Goal: Task Accomplishment & Management: Use online tool/utility

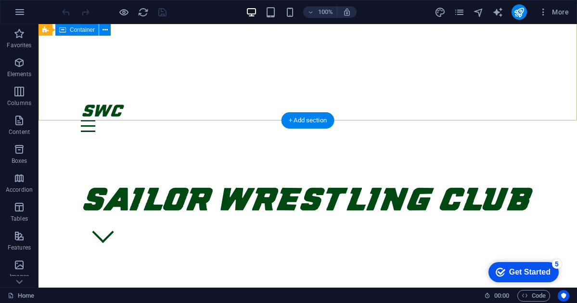
scroll to position [149, 0]
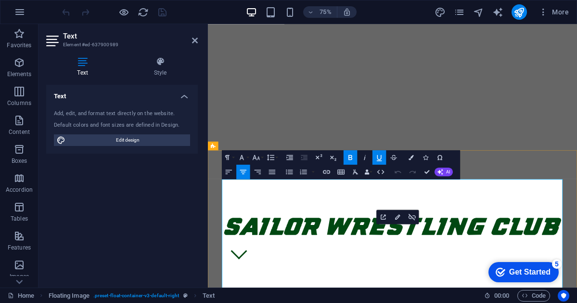
scroll to position [188, 0]
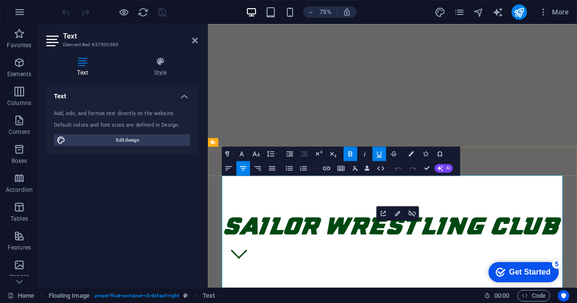
drag, startPoint x: 633, startPoint y: 304, endPoint x: 272, endPoint y: 304, distance: 360.7
click at [257, 152] on icon "button" at bounding box center [256, 153] width 9 height 9
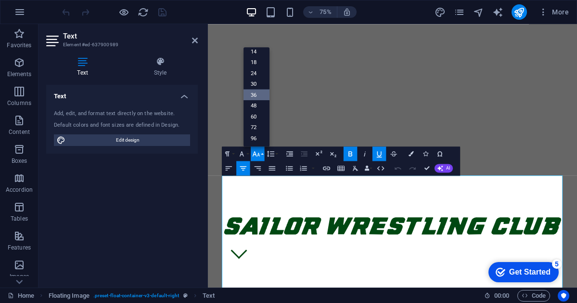
scroll to position [77, 0]
click at [253, 85] on link "30" at bounding box center [256, 83] width 26 height 11
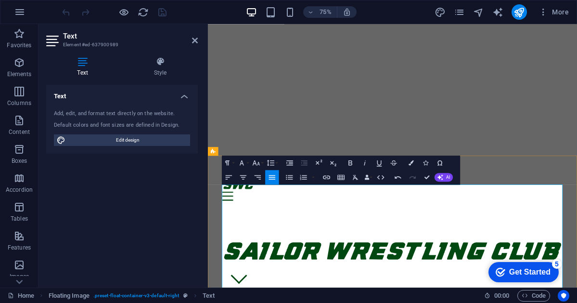
scroll to position [137, 0]
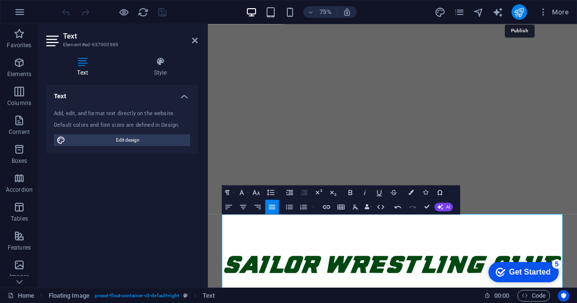
click at [517, 13] on icon "publish" at bounding box center [518, 12] width 11 height 11
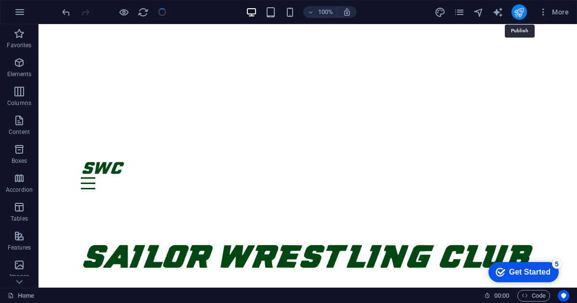
click at [517, 13] on icon "publish" at bounding box center [518, 12] width 11 height 11
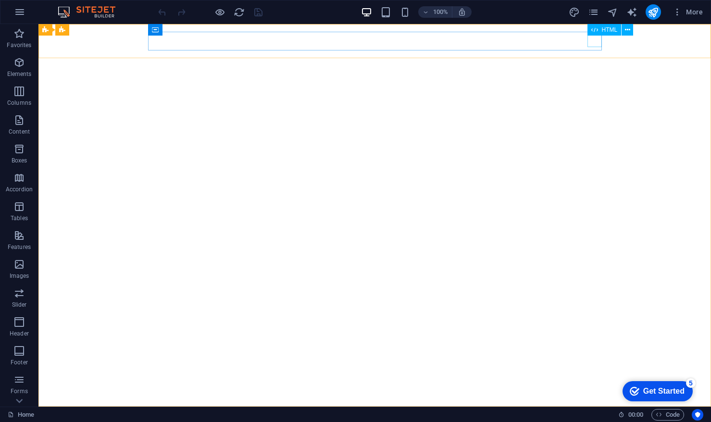
click at [576, 36] on div "HTML" at bounding box center [614, 30] width 52 height 12
click at [576, 302] on div at bounding box center [375, 430] width 454 height 31
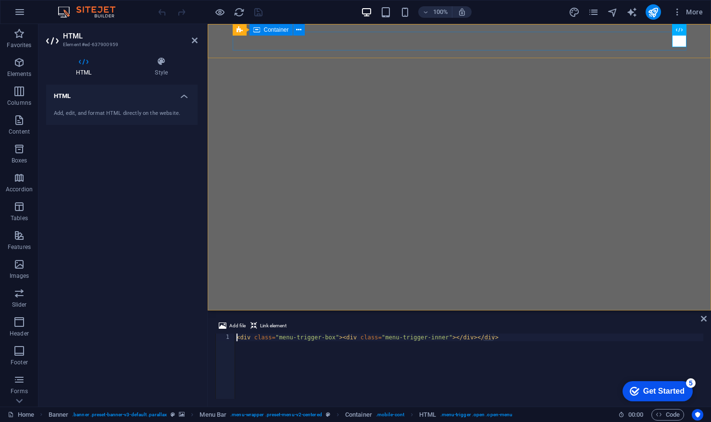
click at [576, 302] on div at bounding box center [460, 333] width 454 height 31
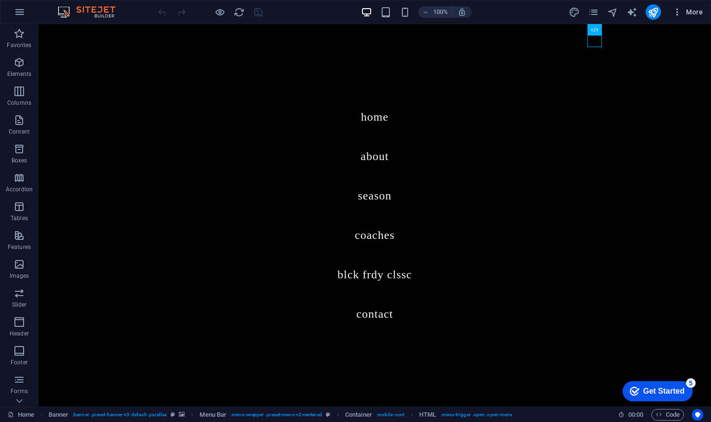
click at [576, 14] on button "More" at bounding box center [688, 11] width 38 height 15
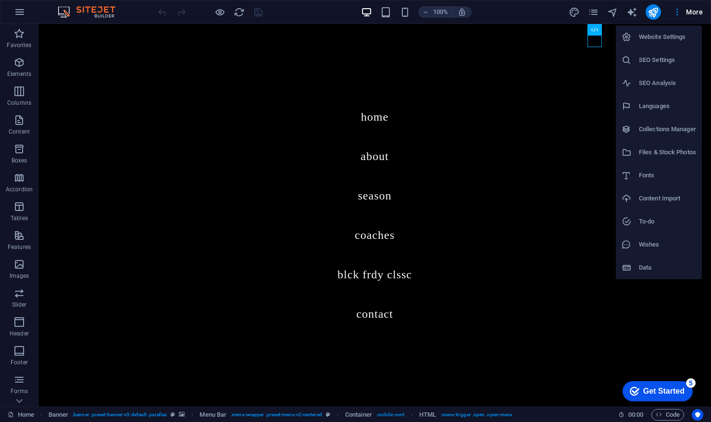
click at [576, 14] on div at bounding box center [355, 211] width 711 height 422
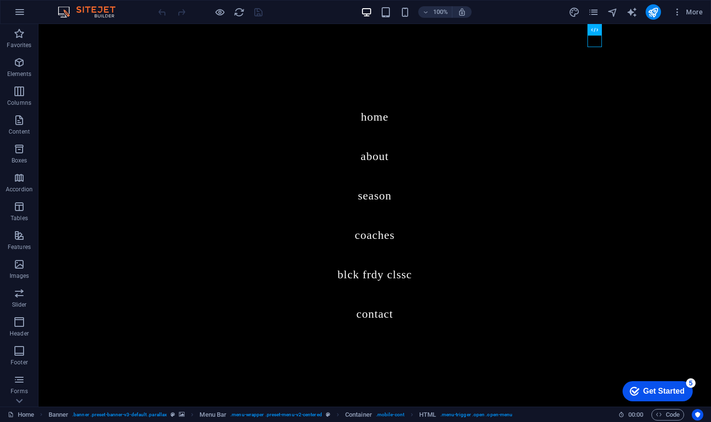
click at [576, 14] on div "Website Settings SEO Settings SEO Analysis Languages Collections Manager Files …" at bounding box center [355, 214] width 711 height 417
click at [576, 14] on span "More" at bounding box center [688, 12] width 30 height 10
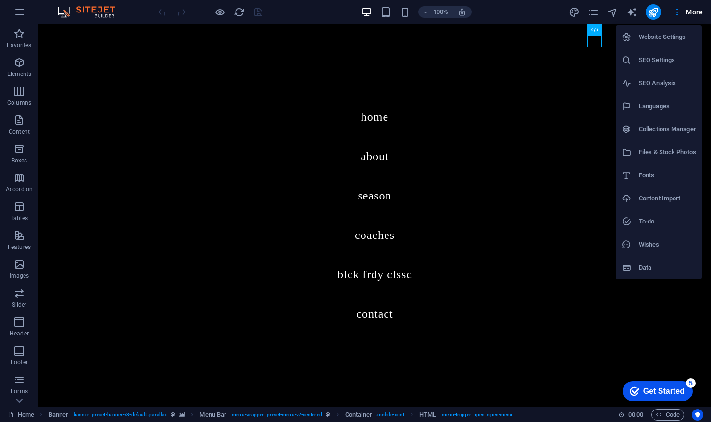
click at [530, 53] on div at bounding box center [355, 211] width 711 height 422
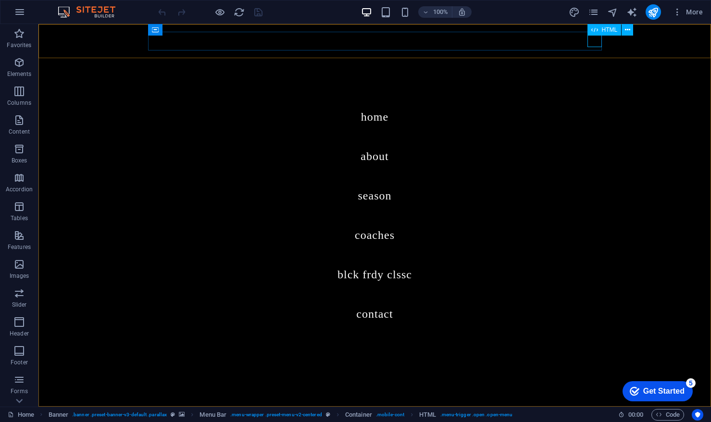
click at [576, 31] on icon at bounding box center [595, 30] width 7 height 12
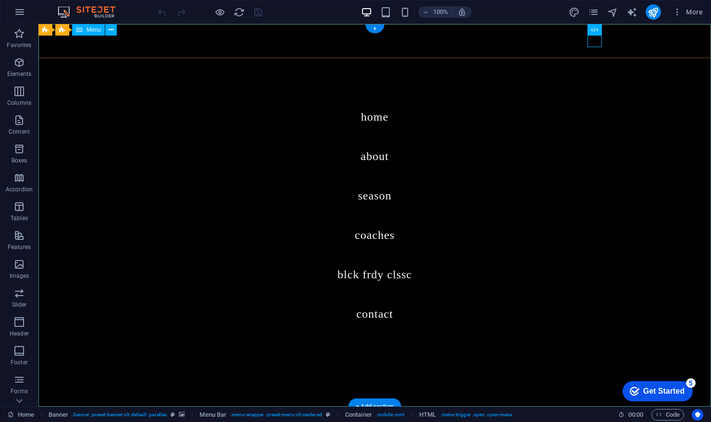
click at [576, 71] on nav "Home About Season Coaches Blck Frdy Clssc Contact" at bounding box center [374, 215] width 673 height 383
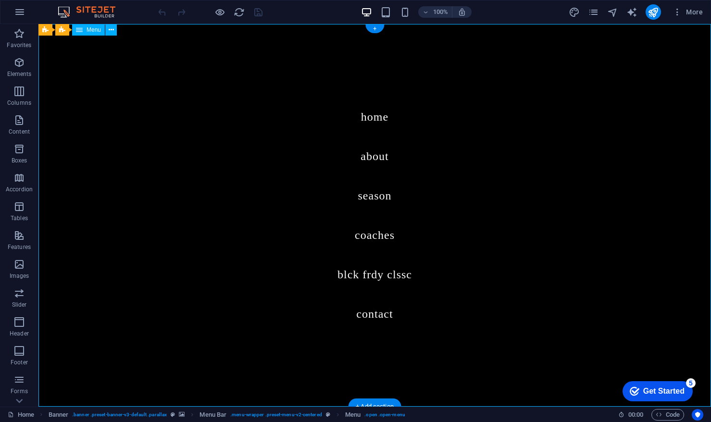
click at [481, 179] on nav "Home About Season Coaches Blck Frdy Clssc Contact" at bounding box center [374, 215] width 673 height 383
click at [13, 69] on span "Elements" at bounding box center [19, 68] width 38 height 23
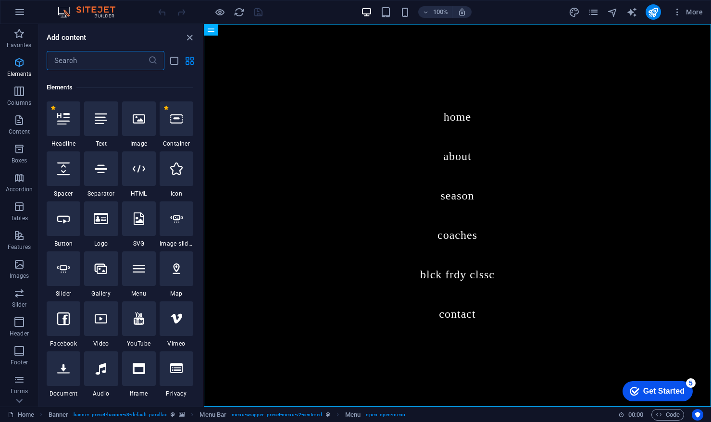
scroll to position [102, 0]
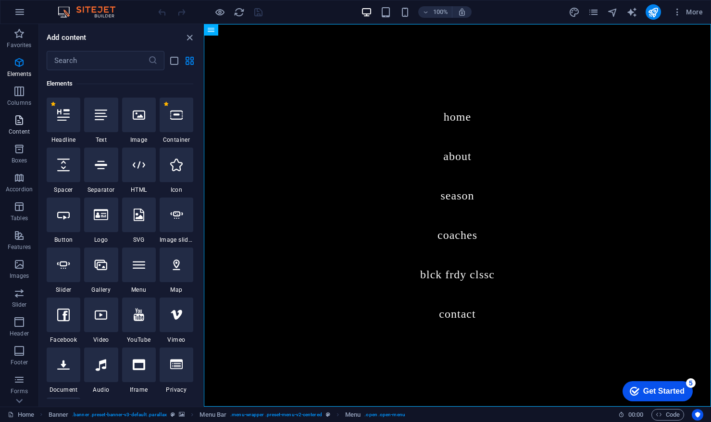
click at [14, 126] on icon "button" at bounding box center [19, 120] width 12 height 12
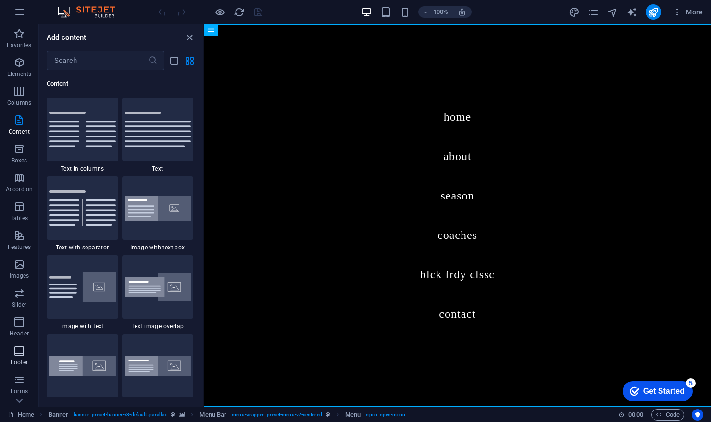
scroll to position [50, 0]
click at [18, 276] on icon "button" at bounding box center [19, 272] width 12 height 12
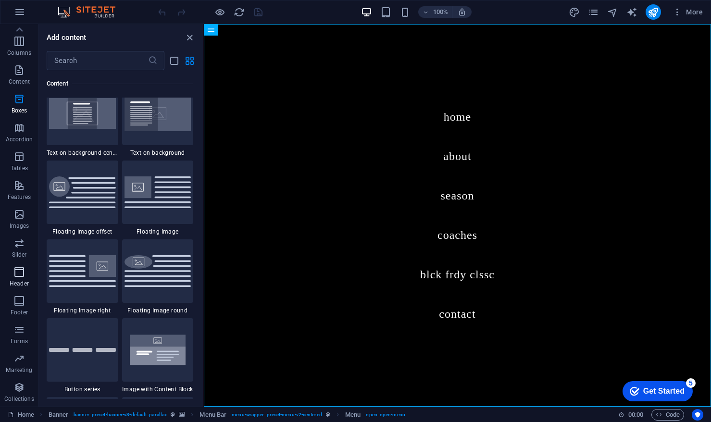
scroll to position [5792, 0]
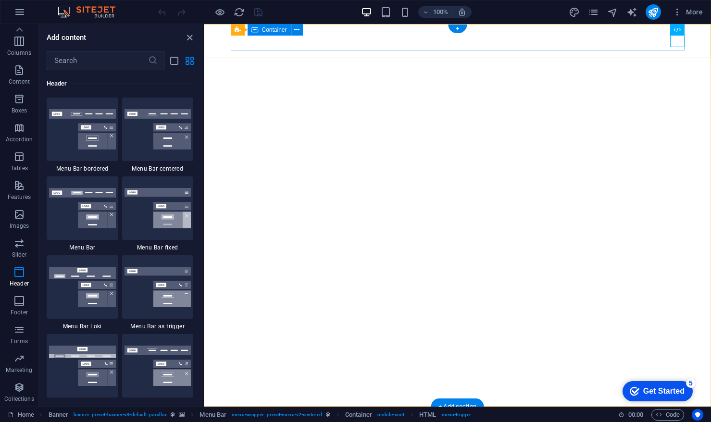
click at [576, 302] on div at bounding box center [458, 430] width 454 height 31
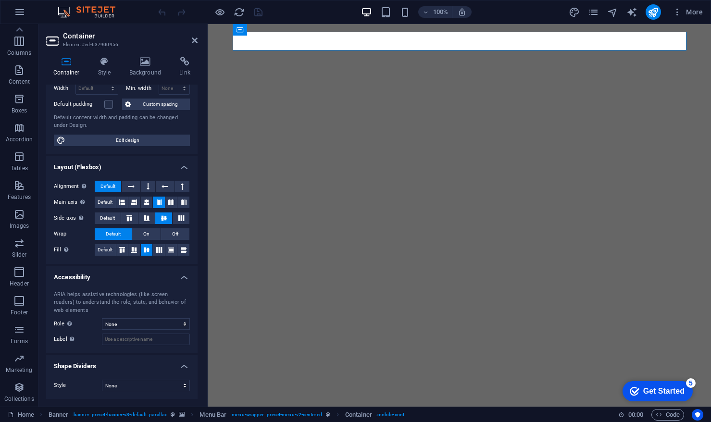
scroll to position [0, 0]
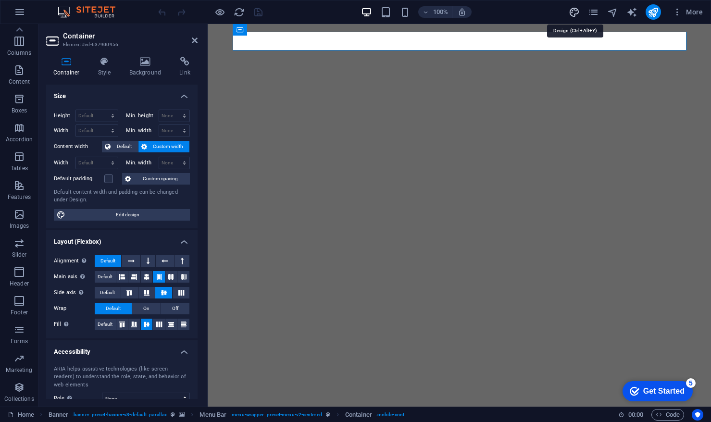
click at [574, 13] on icon "design" at bounding box center [574, 12] width 11 height 11
select select "px"
select select "400"
select select "px"
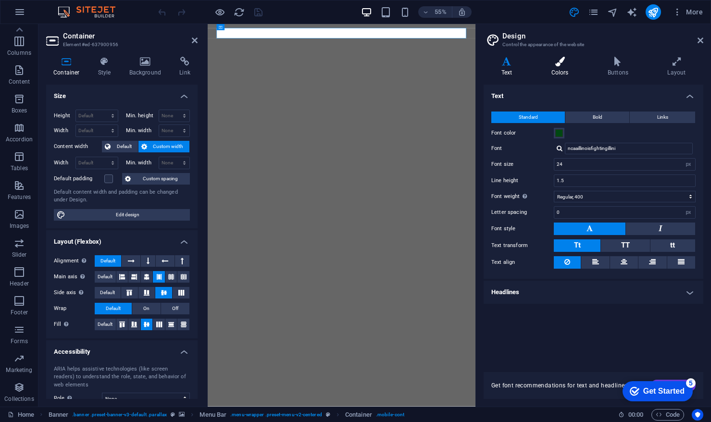
click at [562, 69] on h4 "Colors" at bounding box center [562, 67] width 56 height 20
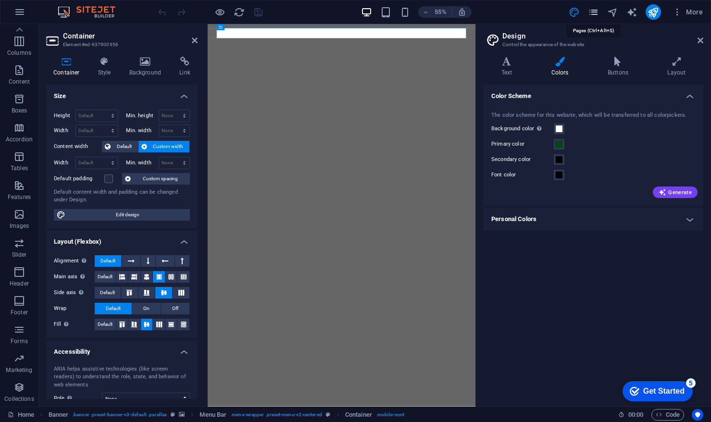
click at [576, 12] on icon "pages" at bounding box center [593, 12] width 11 height 11
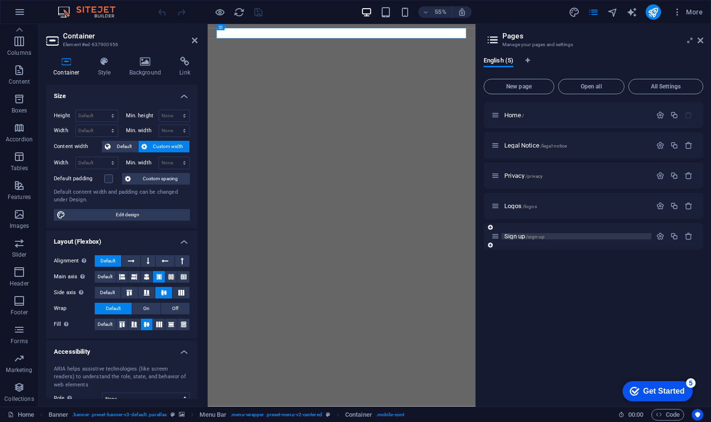
click at [568, 235] on p "Sign up /sign-up" at bounding box center [577, 236] width 144 height 6
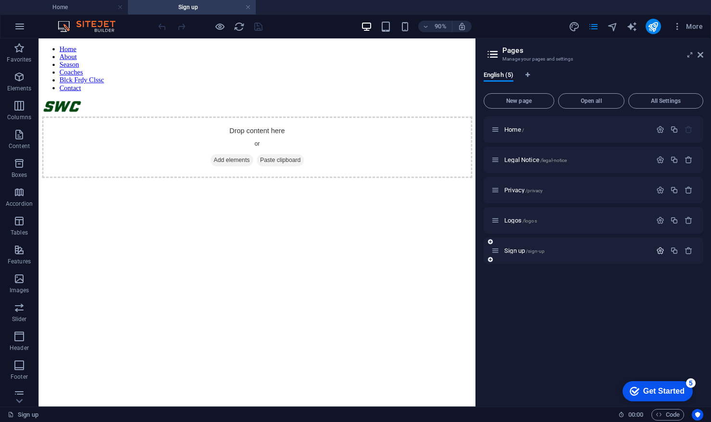
click at [576, 252] on icon "button" at bounding box center [661, 251] width 8 height 8
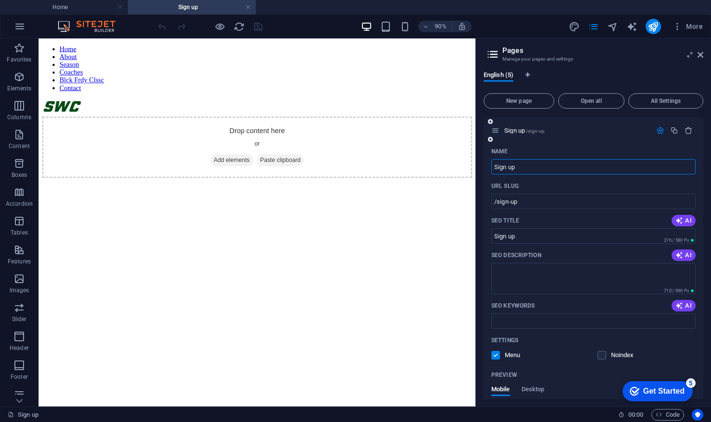
scroll to position [128, 0]
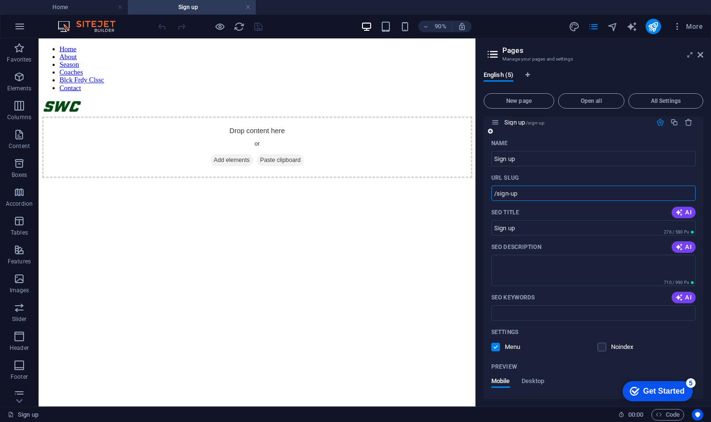
click at [527, 192] on input "/sign-up" at bounding box center [594, 193] width 204 height 15
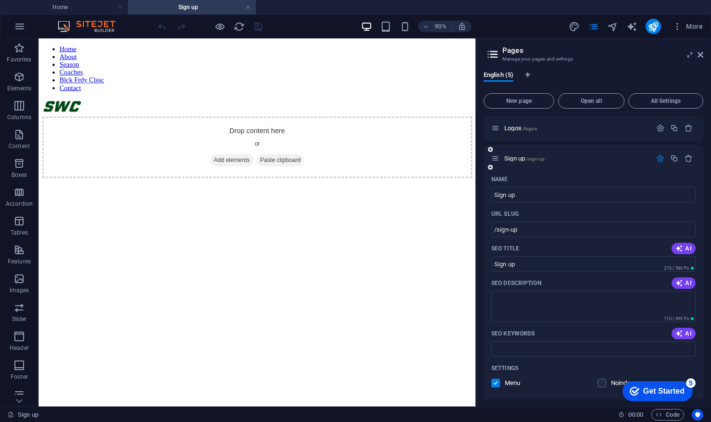
scroll to position [0, 0]
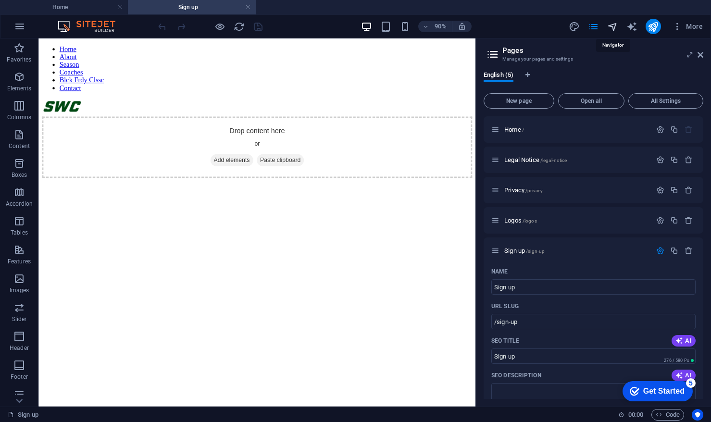
click at [576, 27] on icon "navigator" at bounding box center [612, 26] width 11 height 11
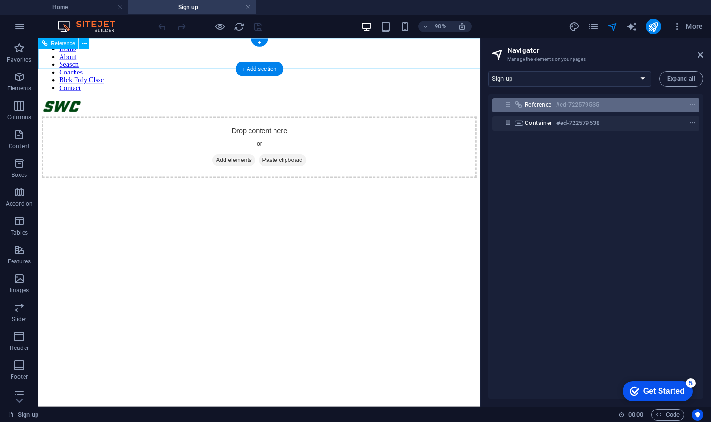
click at [530, 105] on span "Reference" at bounding box center [538, 105] width 27 height 8
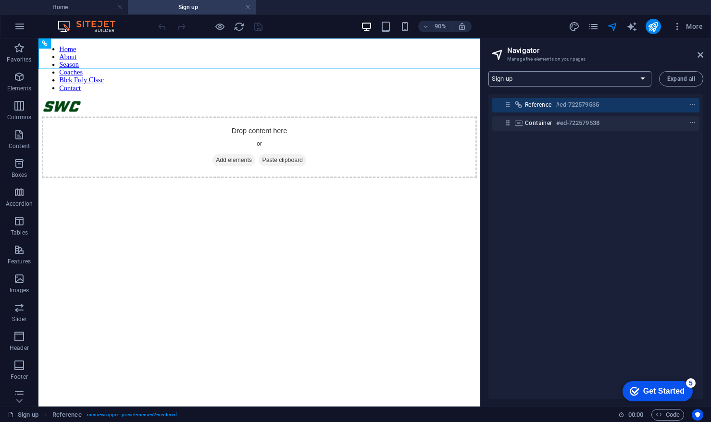
click at [576, 73] on select "Home Legal Notice Privacy Logos Sign up" at bounding box center [570, 78] width 163 height 15
select select "12501753-en"
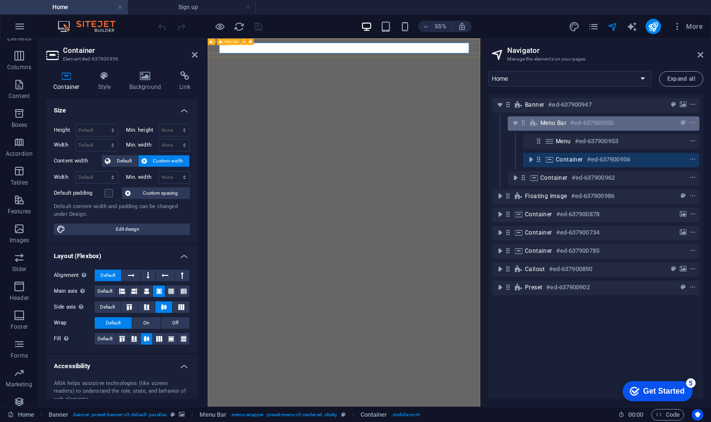
click at [576, 128] on h6 "#ed-637900950" at bounding box center [591, 123] width 43 height 12
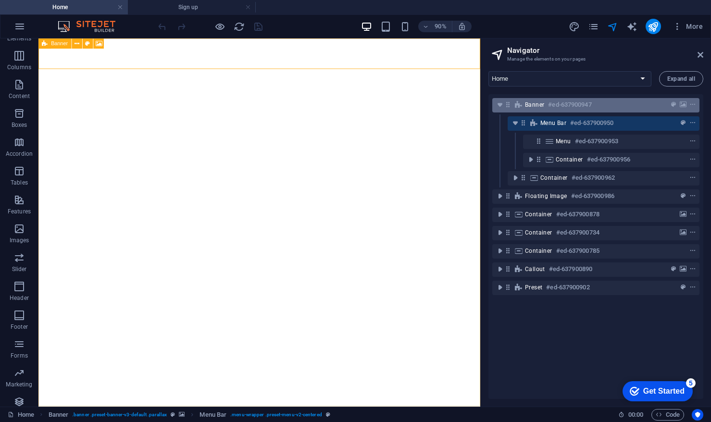
click at [576, 106] on h6 "#ed-637900947" at bounding box center [569, 105] width 43 height 12
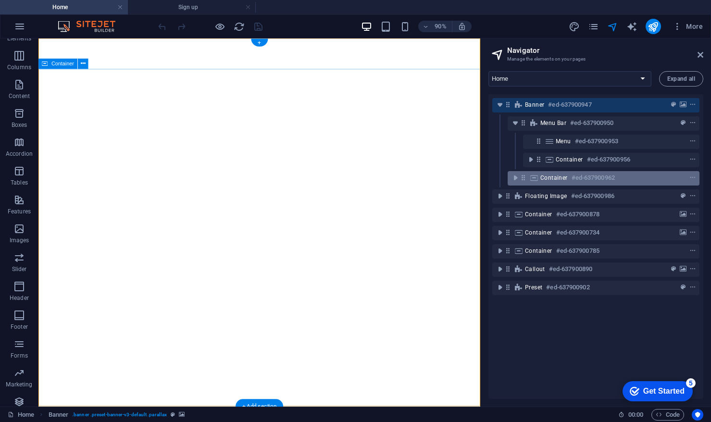
click at [569, 177] on div "Container #ed-637900962" at bounding box center [596, 178] width 111 height 12
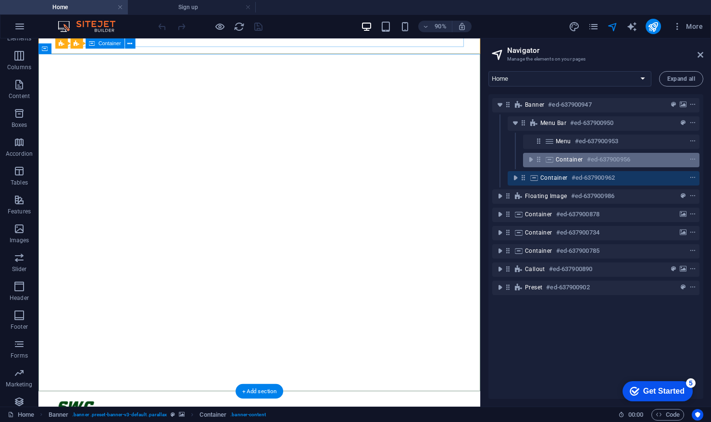
click at [576, 157] on span "Container" at bounding box center [569, 160] width 27 height 8
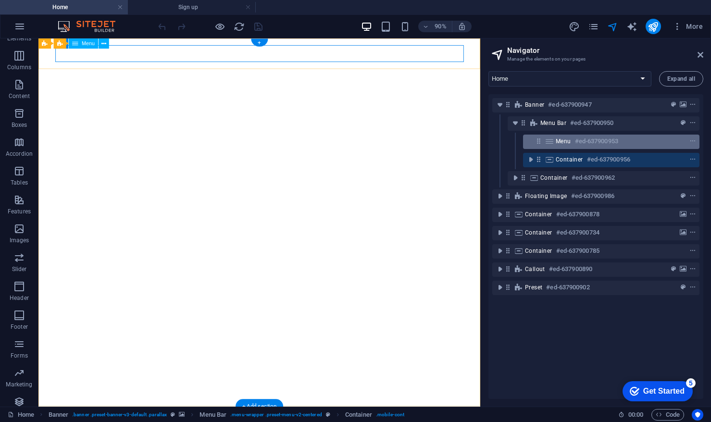
click at [576, 144] on h6 "#ed-637900953" at bounding box center [596, 142] width 43 height 12
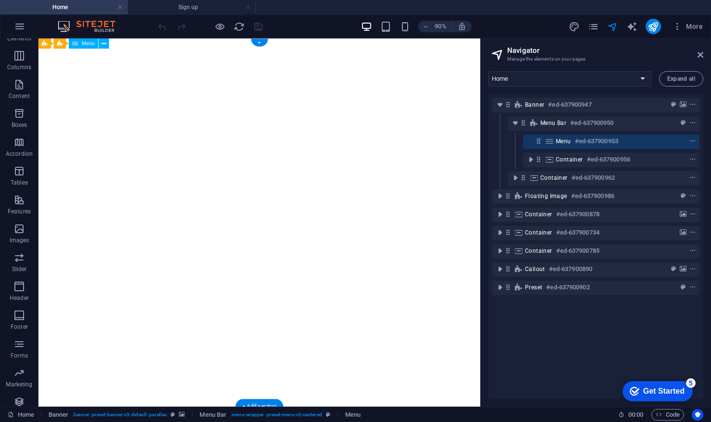
click at [576, 144] on h6 "#ed-637900953" at bounding box center [596, 142] width 43 height 12
select select
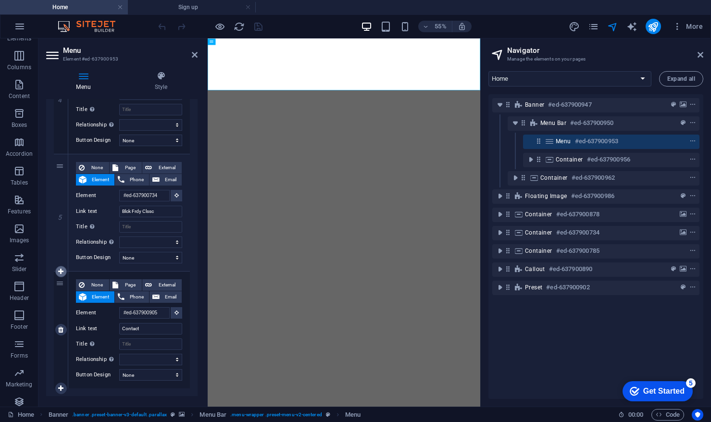
click at [60, 275] on icon at bounding box center [60, 271] width 5 height 7
select select
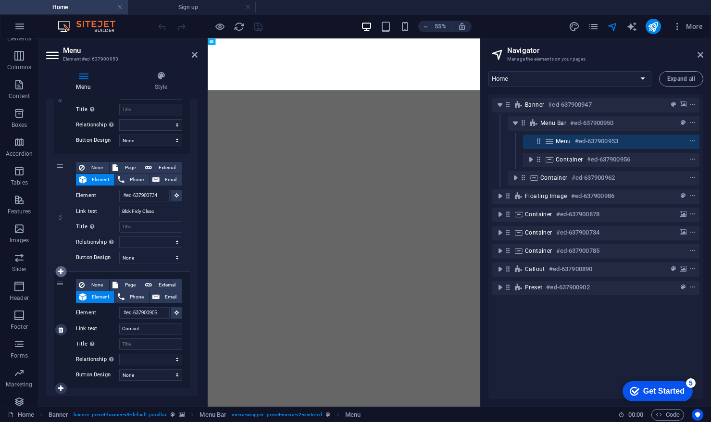
select select
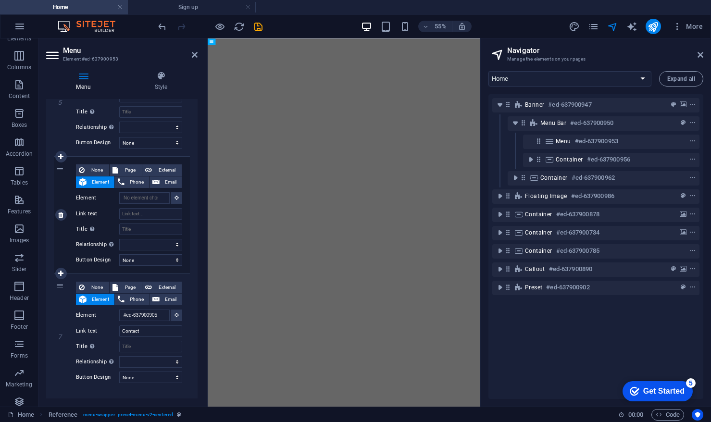
scroll to position [654, 0]
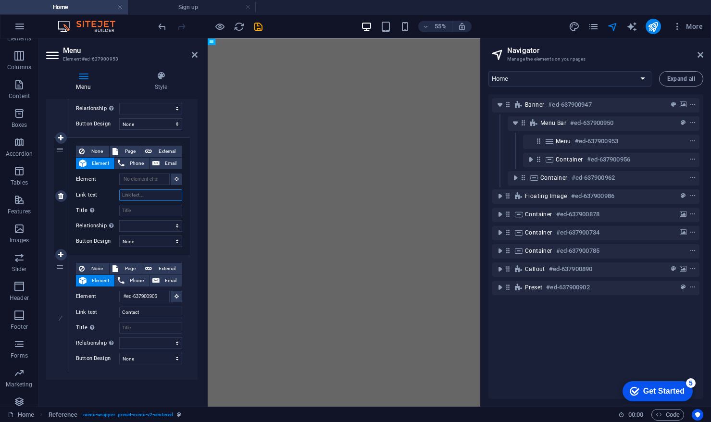
click at [142, 199] on input "Link text" at bounding box center [150, 196] width 63 height 12
type input "Sign"
select select
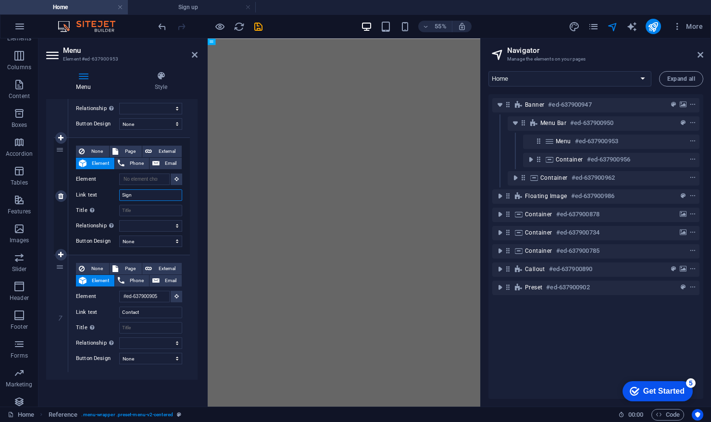
select select
type input "Sign u"
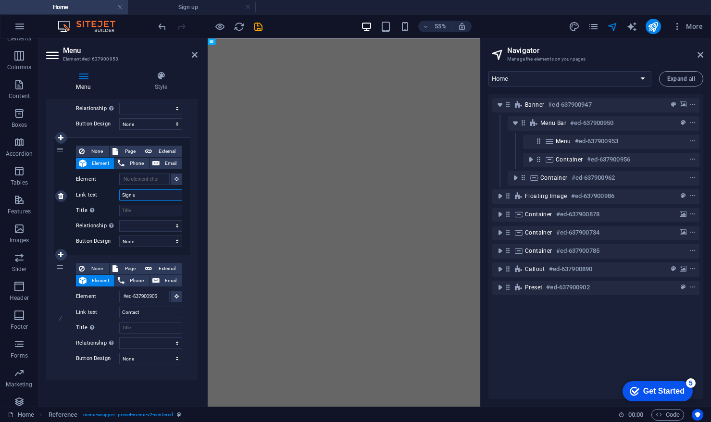
select select
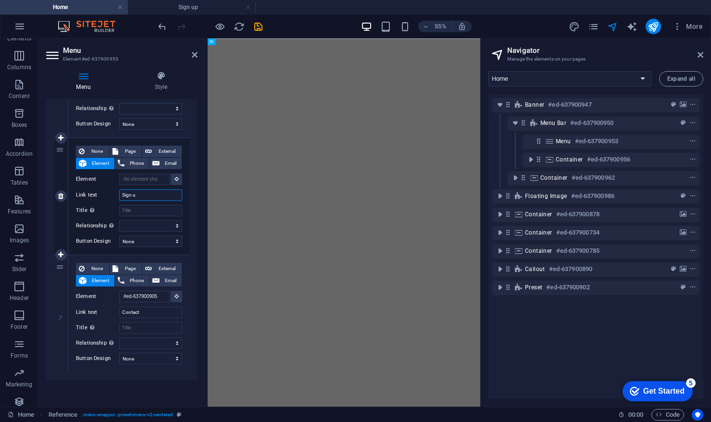
select select
type input "Sign"
select select
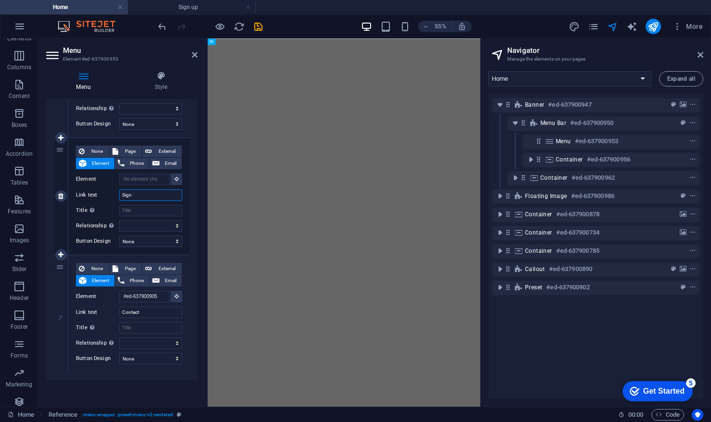
select select
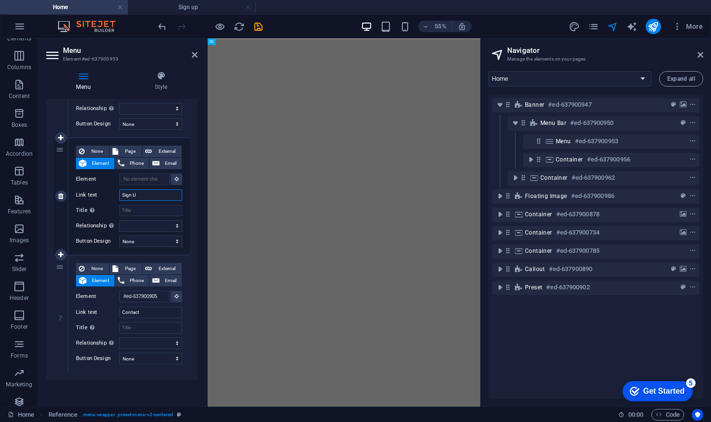
type input "Sign Up"
select select
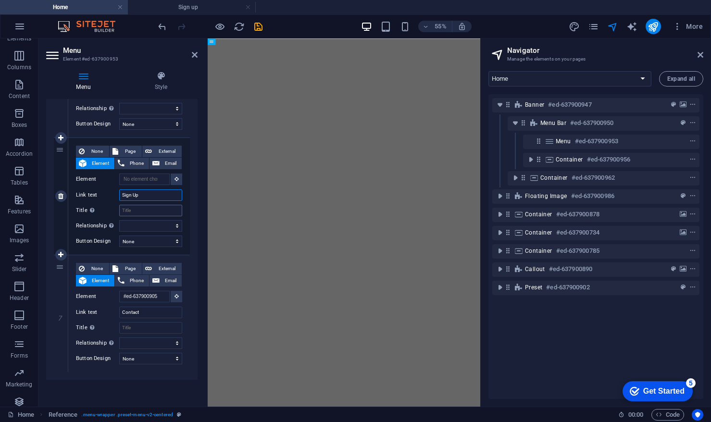
select select
type input "Sign Up"
click at [147, 213] on input "Title Additional link description, should not be the same as the link text. The…" at bounding box center [150, 211] width 63 height 12
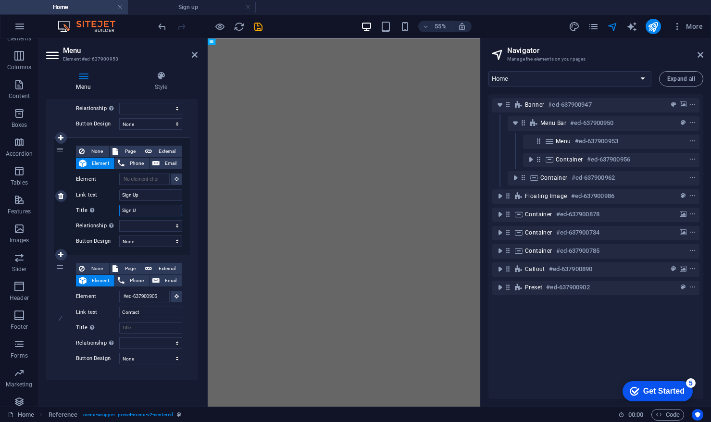
type input "Sign Up"
select select
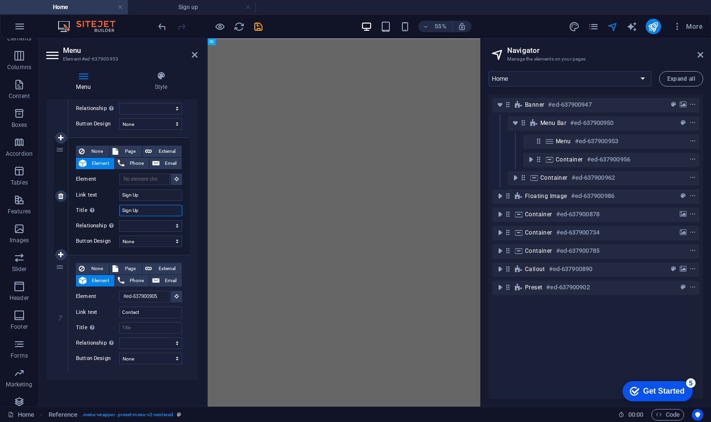
select select
type input "Sign Up"
click at [169, 226] on select "alternate author bookmark external help license next nofollow noreferrer noopen…" at bounding box center [150, 226] width 63 height 12
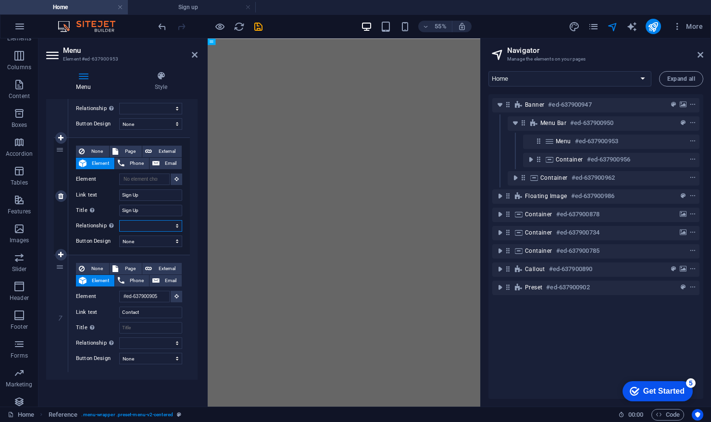
select select
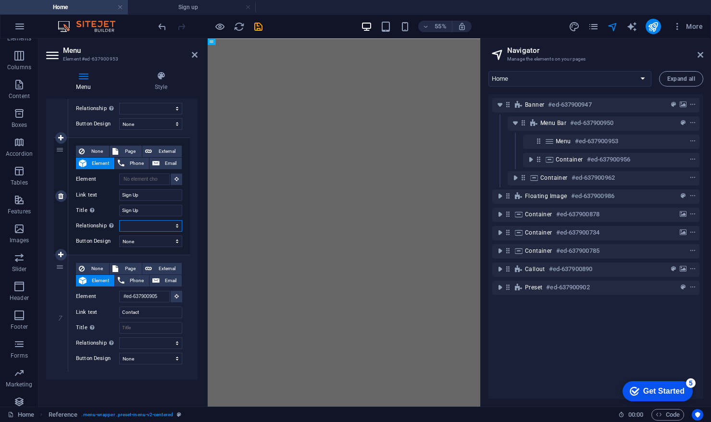
select select
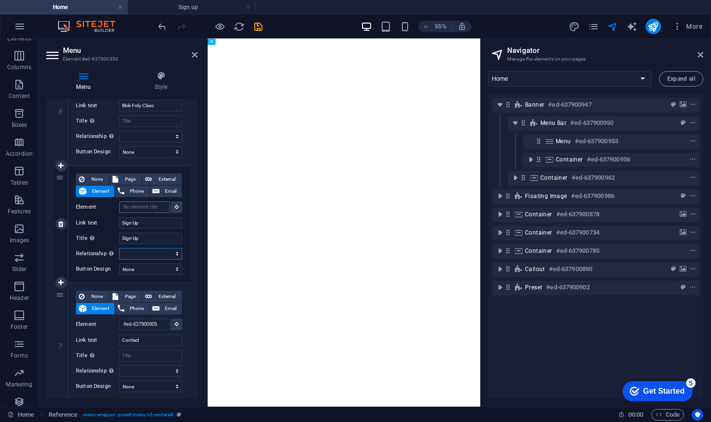
scroll to position [625, 0]
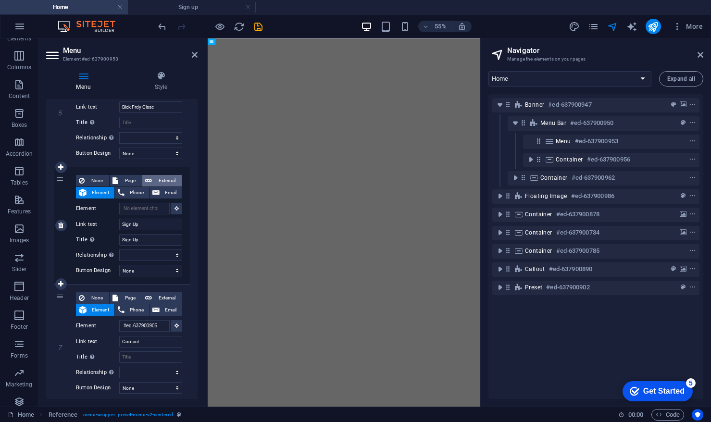
click at [152, 181] on button "External" at bounding box center [161, 181] width 39 height 12
select select
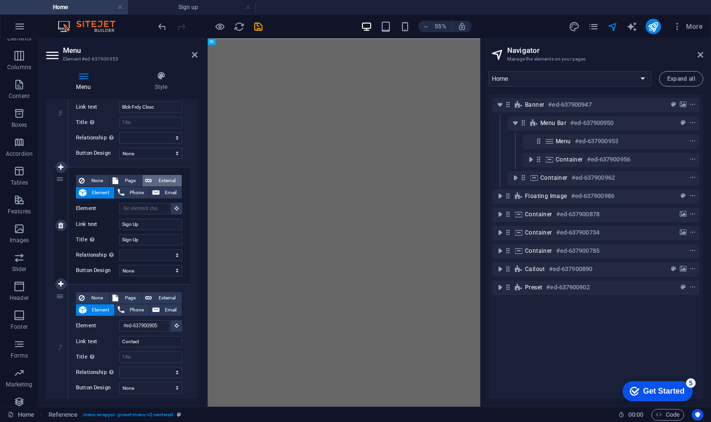
select select
select select "blank"
select select
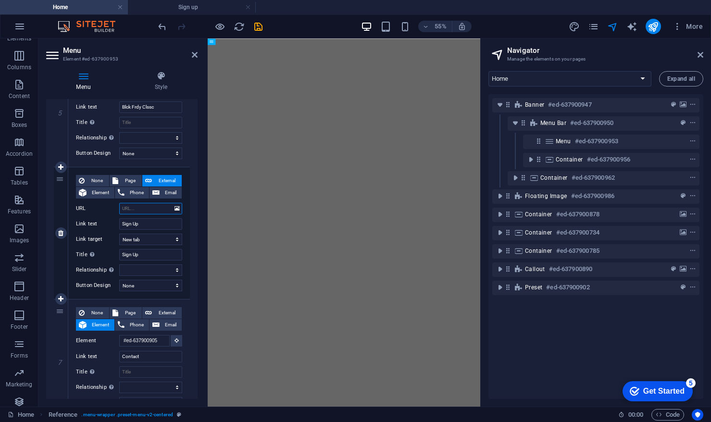
click at [142, 204] on input "URL" at bounding box center [150, 209] width 63 height 12
paste input "[URL][DOMAIN_NAME]"
type input "[URL][DOMAIN_NAME]"
select select
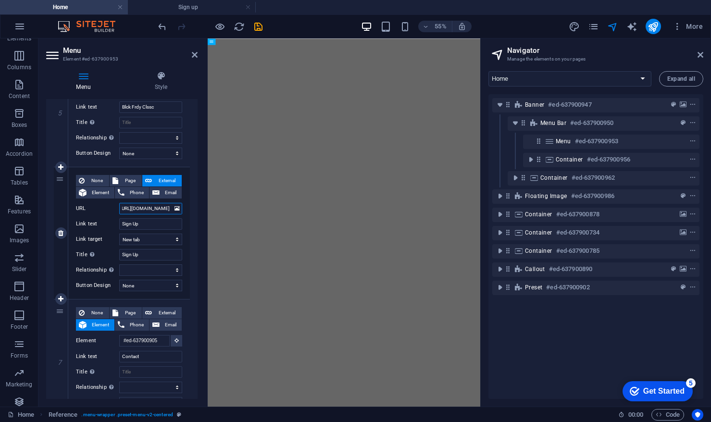
select select
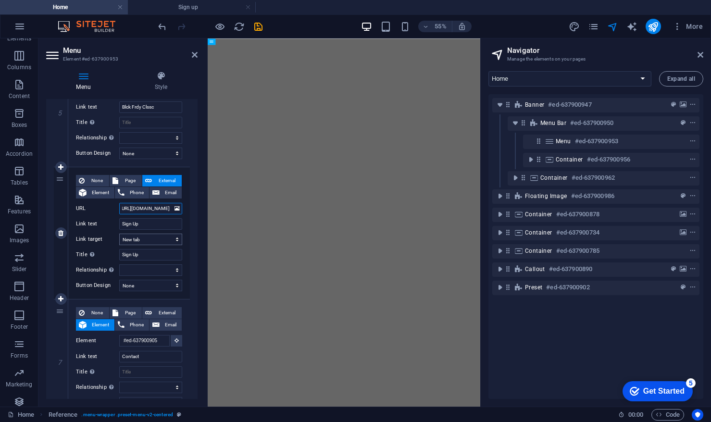
type input "[URL][DOMAIN_NAME]"
click at [158, 241] on select "New tab Same tab Overlay" at bounding box center [150, 240] width 63 height 12
click at [153, 288] on select "None Default Primary Secondary" at bounding box center [150, 286] width 63 height 12
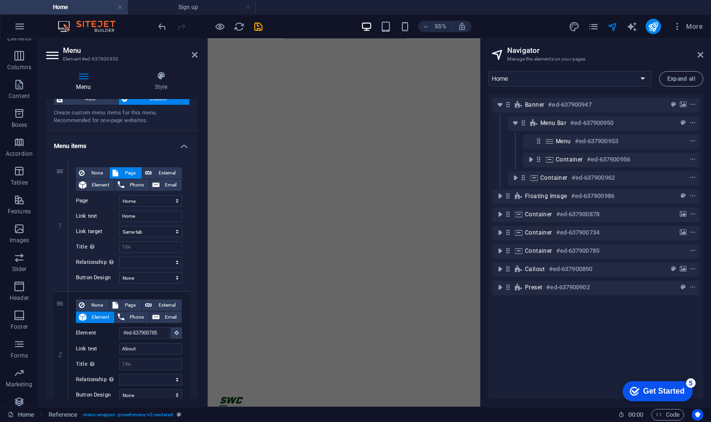
scroll to position [30, 0]
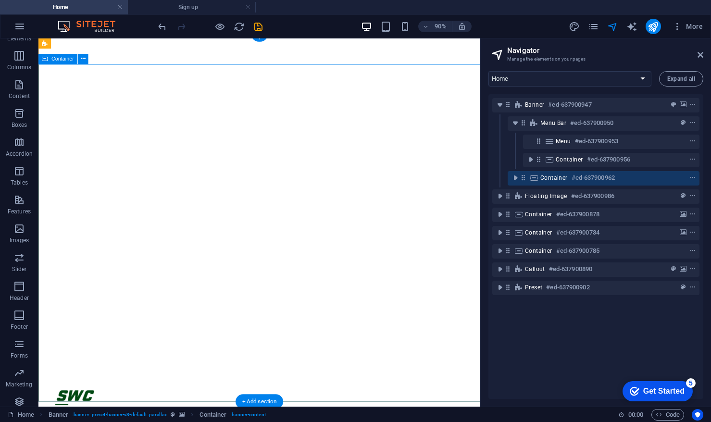
scroll to position [0, 0]
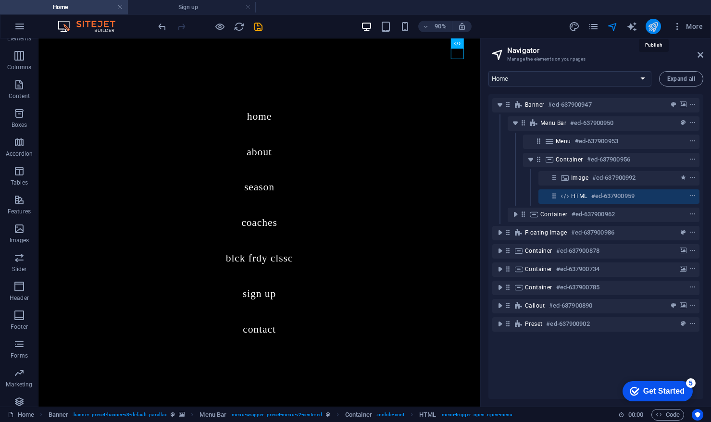
click at [576, 25] on icon "publish" at bounding box center [653, 26] width 11 height 11
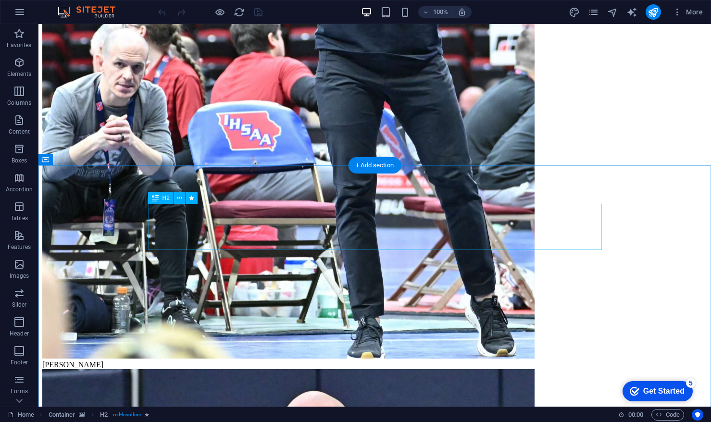
scroll to position [2592, 0]
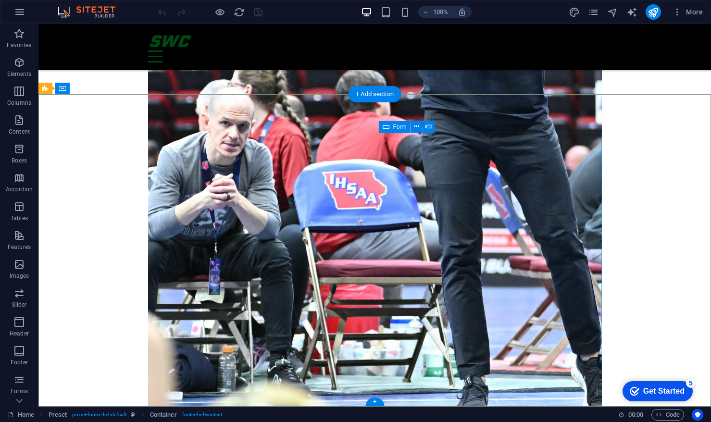
click div "I read and understand the privacy policy. Nicht lesbar? Neu generieren Submit"
click at [414, 126] on icon at bounding box center [416, 127] width 5 height 10
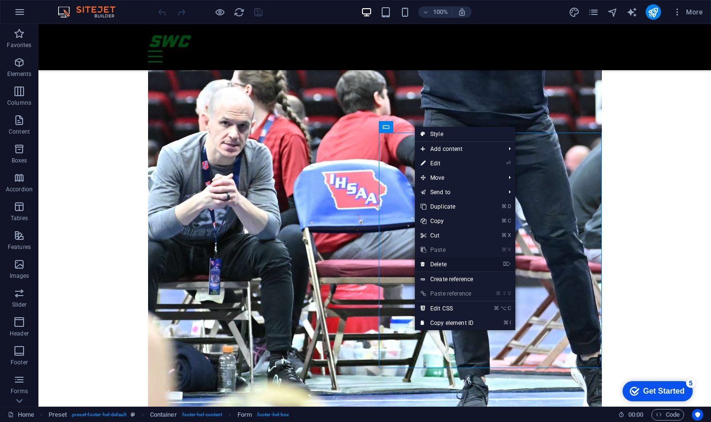
click at [443, 265] on link "⌦ Delete" at bounding box center [447, 264] width 64 height 14
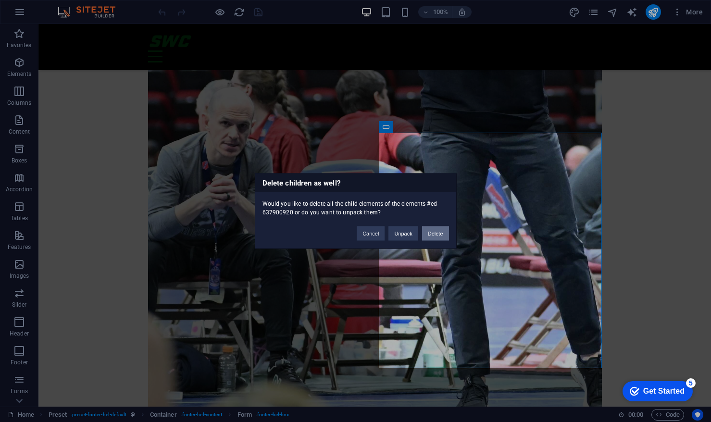
click at [429, 234] on button "Delete" at bounding box center [435, 234] width 27 height 14
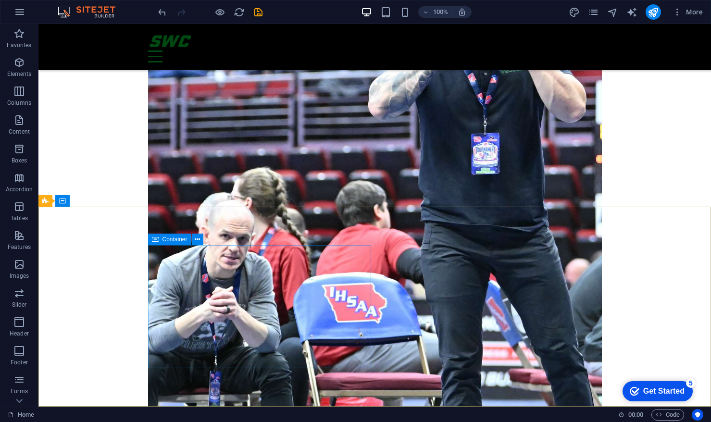
click at [153, 240] on icon at bounding box center [155, 240] width 7 height 12
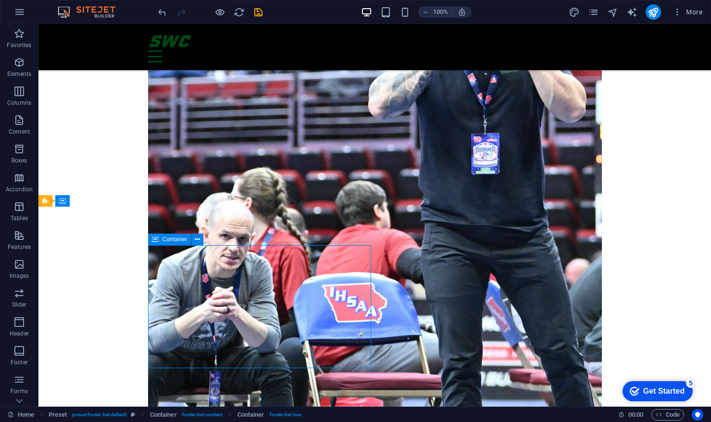
click at [164, 238] on span "Container" at bounding box center [175, 240] width 25 height 6
click at [174, 240] on span "Container" at bounding box center [175, 240] width 25 height 6
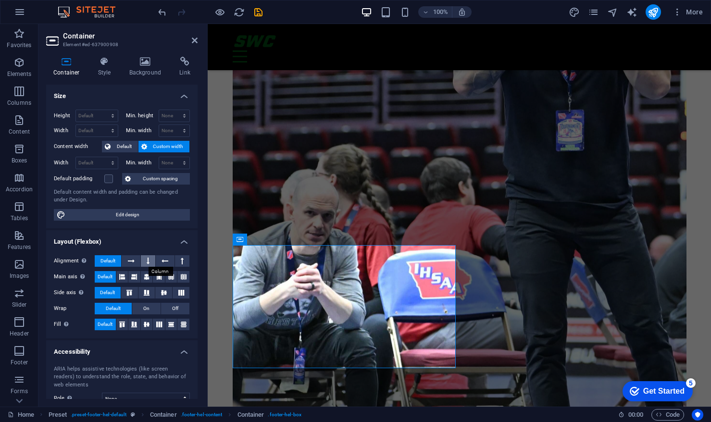
click at [150, 260] on button at bounding box center [148, 261] width 14 height 12
click at [109, 260] on span "Default" at bounding box center [108, 261] width 15 height 12
click at [146, 278] on icon at bounding box center [147, 277] width 6 height 12
click at [147, 322] on icon at bounding box center [147, 325] width 6 height 12
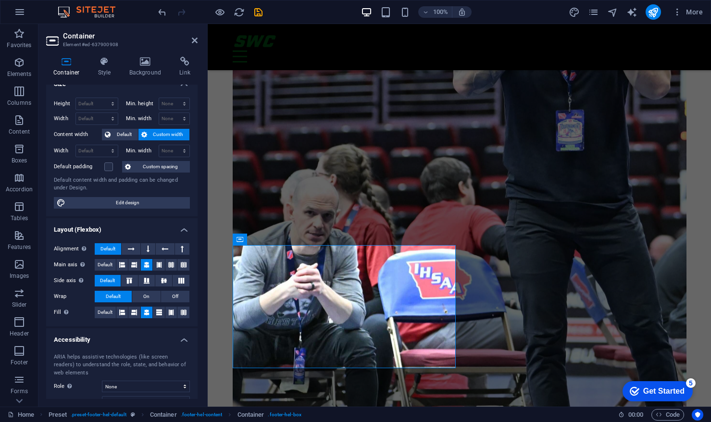
scroll to position [0, 0]
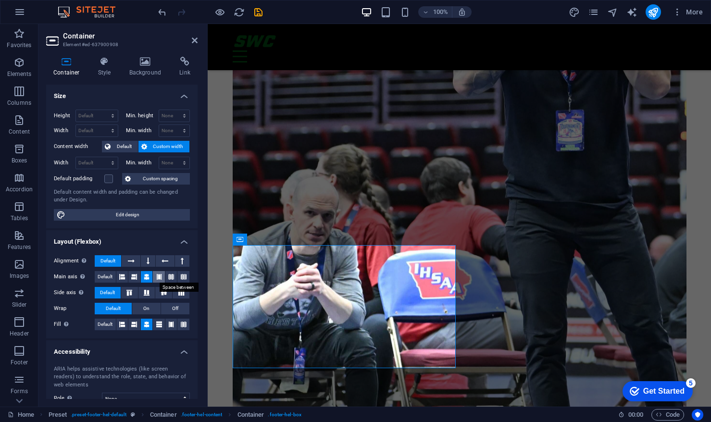
click at [159, 278] on icon at bounding box center [159, 277] width 6 height 12
click at [165, 291] on icon at bounding box center [164, 293] width 12 height 6
click at [149, 265] on button at bounding box center [148, 261] width 14 height 12
click at [183, 258] on button at bounding box center [182, 261] width 14 height 12
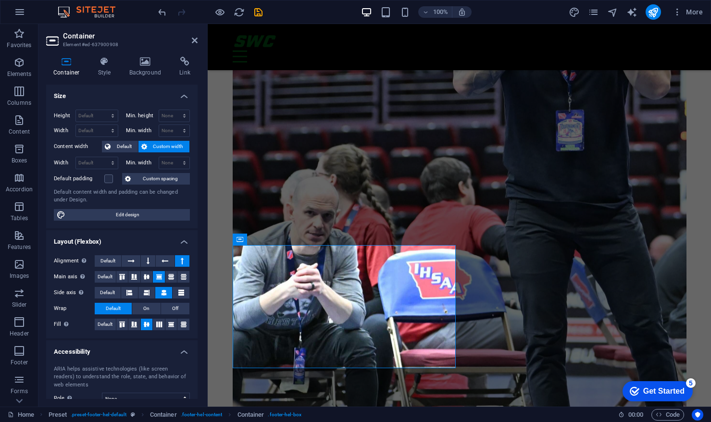
click at [181, 259] on icon at bounding box center [182, 261] width 3 height 12
click at [167, 259] on icon at bounding box center [165, 261] width 7 height 12
click at [128, 262] on icon at bounding box center [131, 261] width 7 height 12
click at [151, 261] on button at bounding box center [148, 261] width 14 height 12
click at [118, 260] on button "Default" at bounding box center [108, 261] width 26 height 12
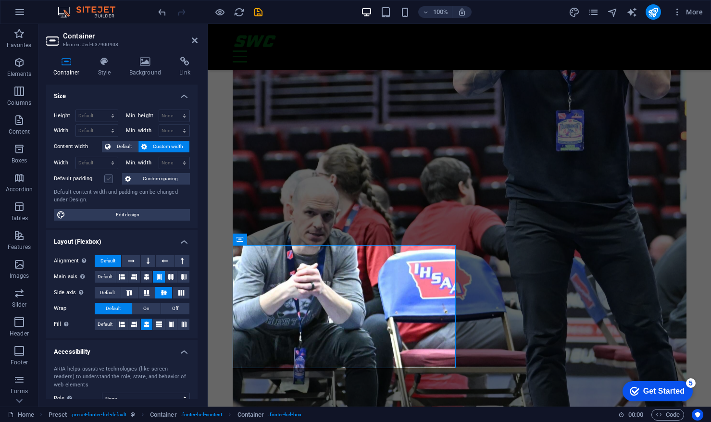
click at [107, 180] on label at bounding box center [108, 179] width 9 height 9
click at [0, 0] on input "Default padding" at bounding box center [0, 0] width 0 height 0
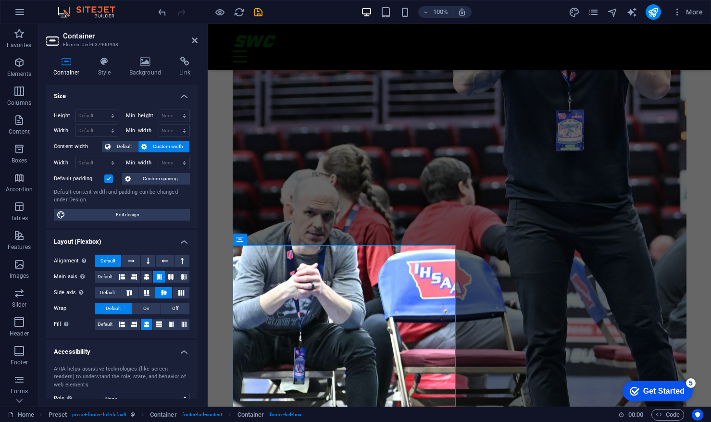
click at [107, 180] on label at bounding box center [108, 179] width 9 height 9
click at [0, 0] on input "Default padding" at bounding box center [0, 0] width 0 height 0
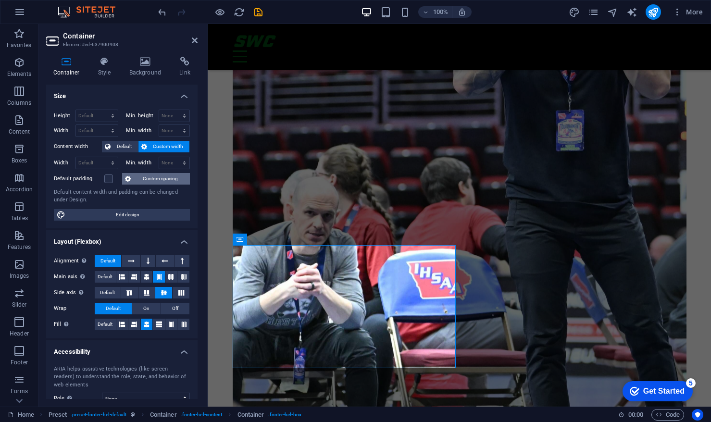
click at [145, 180] on span "Custom spacing" at bounding box center [160, 179] width 53 height 12
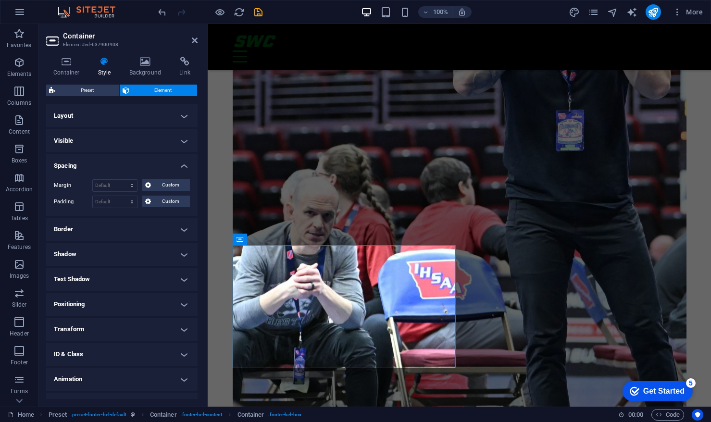
click at [185, 117] on h4 "Layout" at bounding box center [122, 115] width 152 height 23
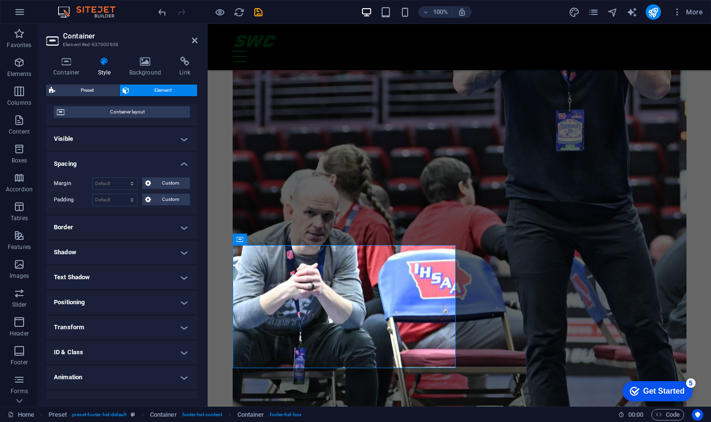
scroll to position [95, 0]
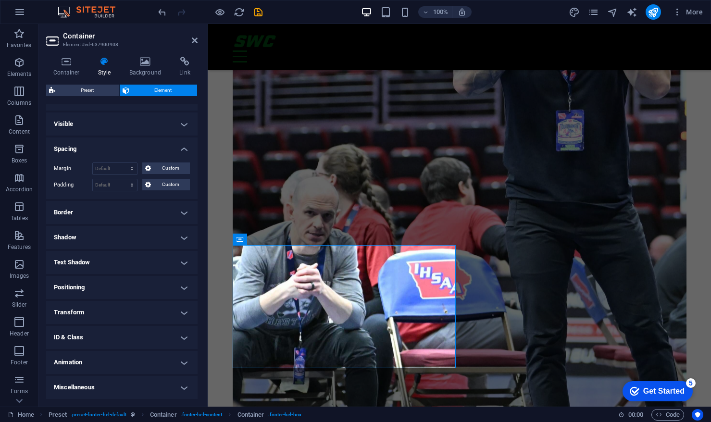
click at [136, 289] on h4 "Positioning" at bounding box center [122, 287] width 152 height 23
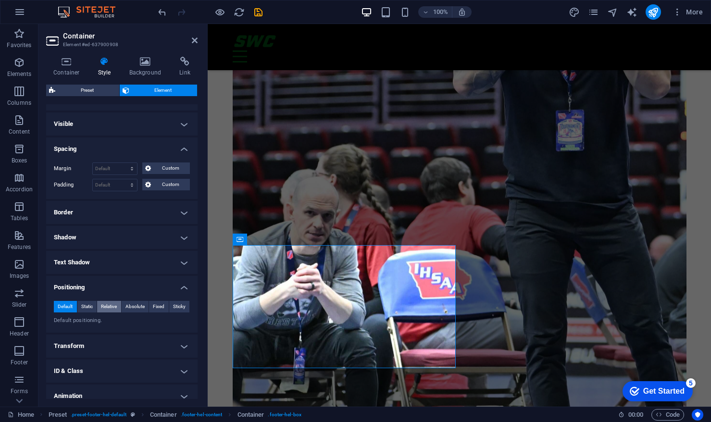
click at [112, 306] on span "Relative" at bounding box center [109, 307] width 16 height 12
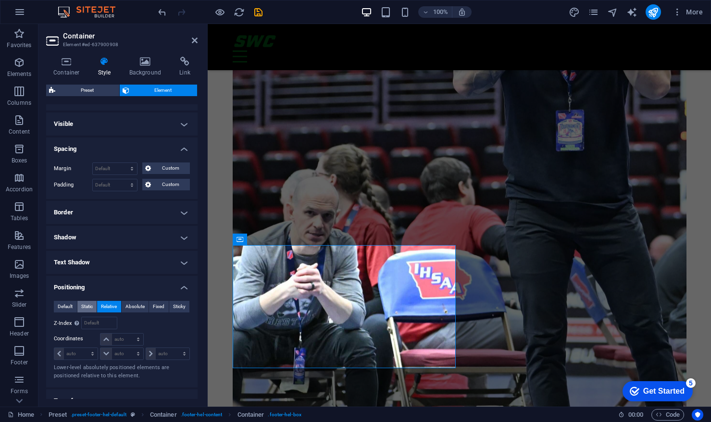
click at [92, 307] on span "Static" at bounding box center [87, 307] width 12 height 12
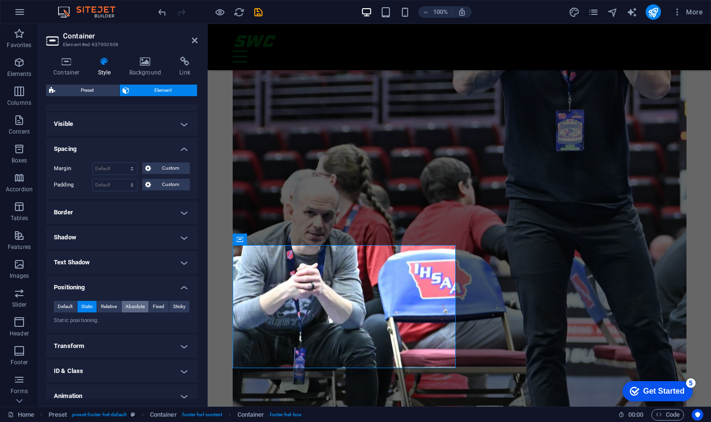
click at [137, 310] on span "Absolute" at bounding box center [135, 307] width 19 height 12
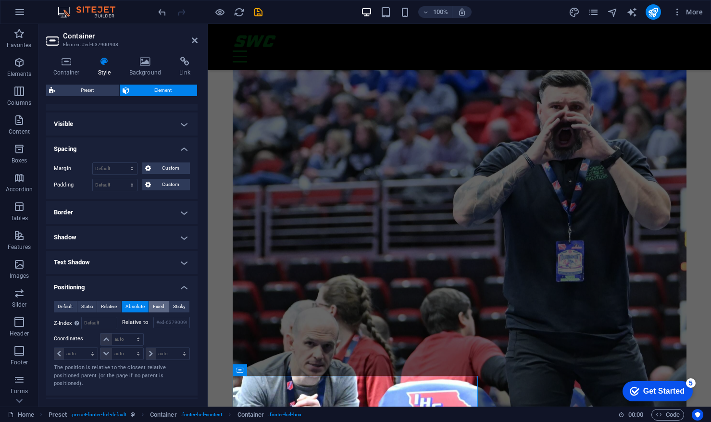
click at [160, 309] on span "Fixed" at bounding box center [159, 307] width 12 height 12
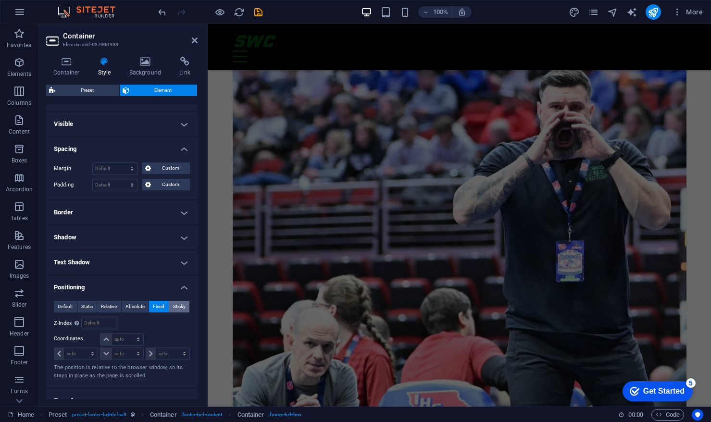
click at [180, 310] on span "Sticky" at bounding box center [179, 307] width 13 height 12
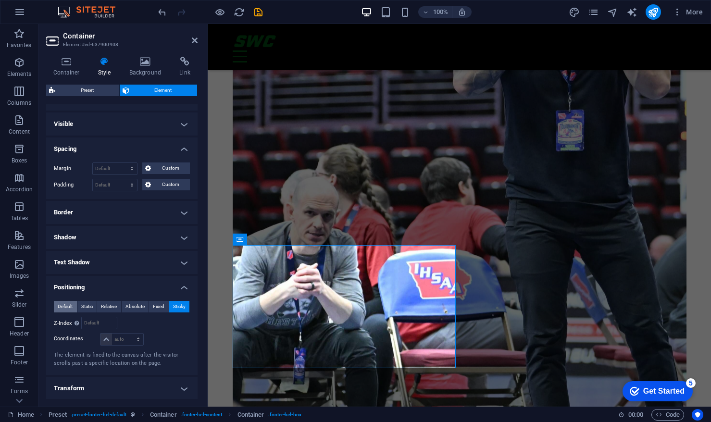
click at [58, 307] on span "Default" at bounding box center [65, 307] width 15 height 12
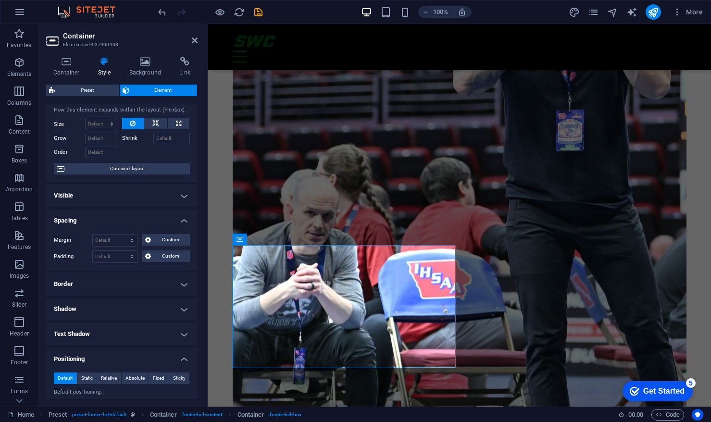
scroll to position [0, 0]
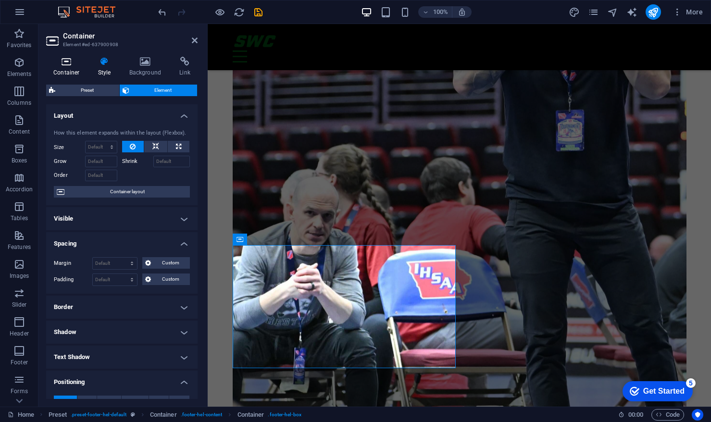
click at [59, 62] on icon at bounding box center [66, 62] width 41 height 10
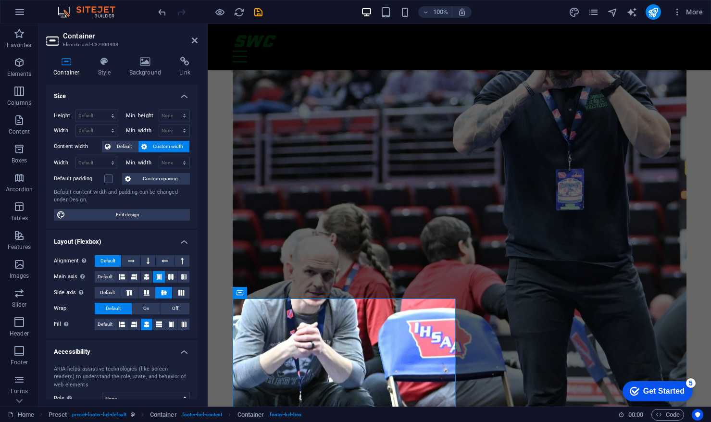
scroll to position [2419, 0]
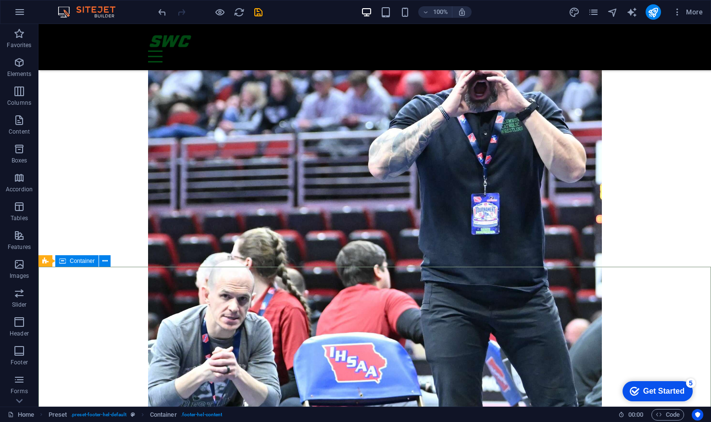
click at [83, 262] on span "Container" at bounding box center [82, 261] width 25 height 6
click at [104, 263] on icon at bounding box center [104, 261] width 5 height 10
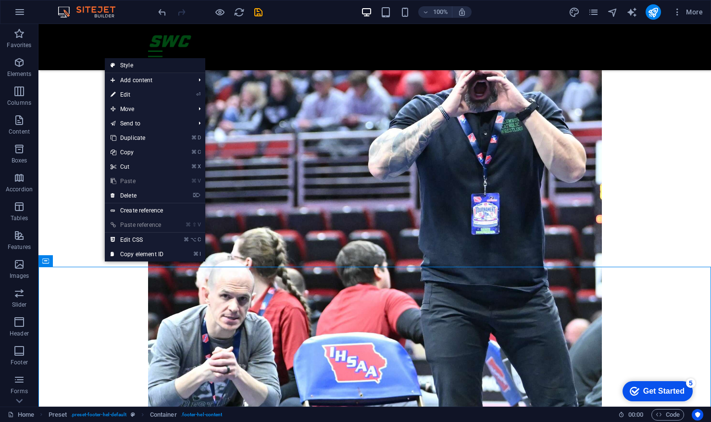
click at [143, 65] on link "Style" at bounding box center [155, 65] width 101 height 14
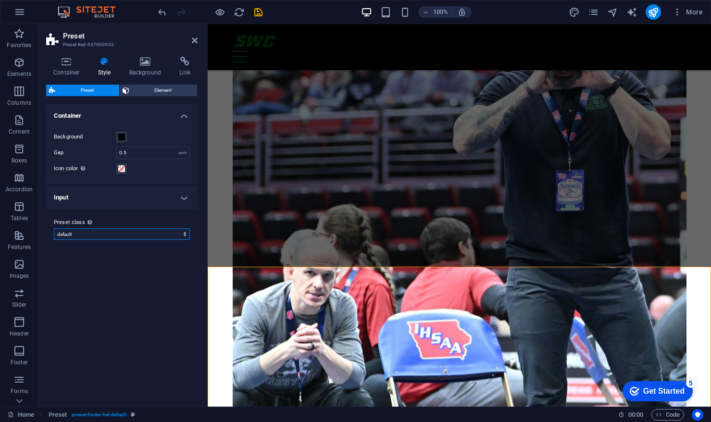
click at [162, 231] on select "default Add preset class" at bounding box center [122, 234] width 136 height 12
click at [162, 90] on span "Element" at bounding box center [163, 91] width 63 height 12
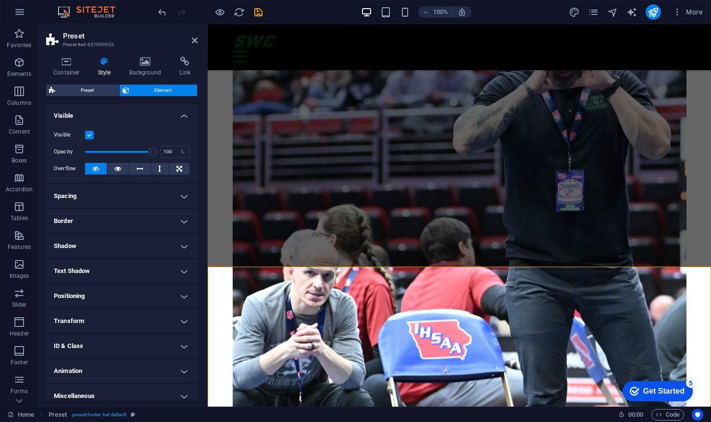
click at [130, 189] on h4 "Spacing" at bounding box center [122, 196] width 152 height 23
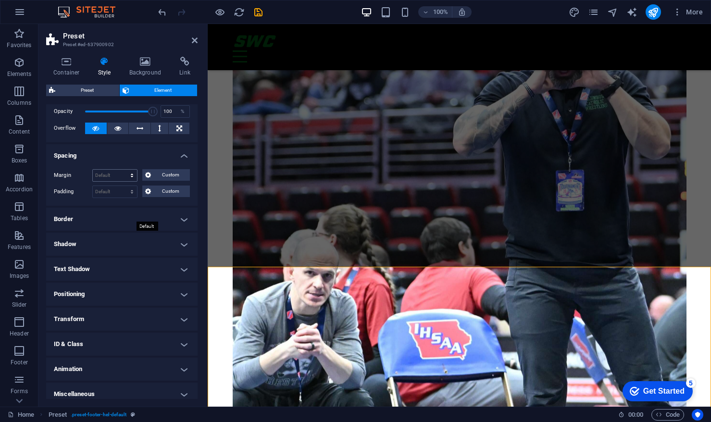
scroll to position [47, 0]
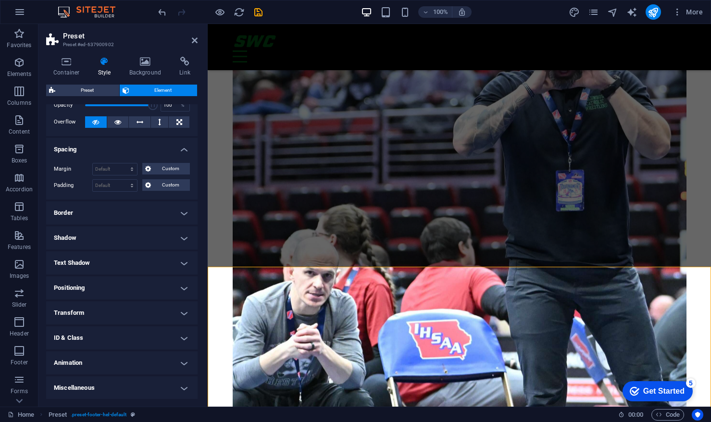
click at [101, 287] on h4 "Positioning" at bounding box center [122, 288] width 152 height 23
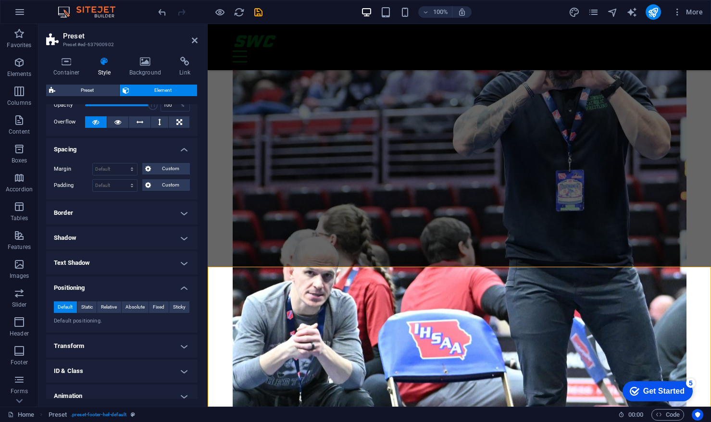
click at [101, 288] on h4 "Positioning" at bounding box center [122, 285] width 152 height 17
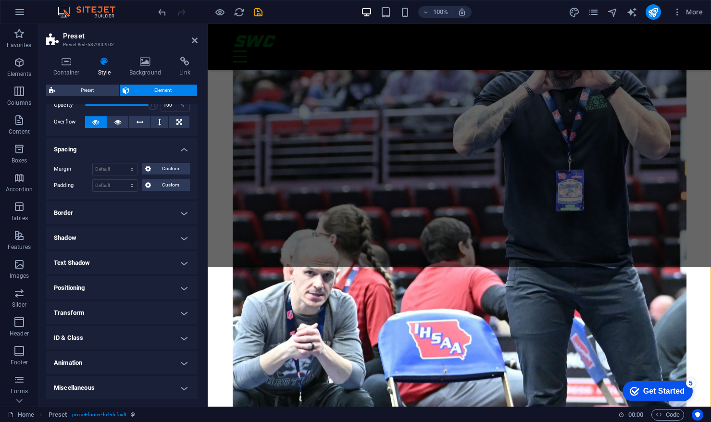
scroll to position [0, 0]
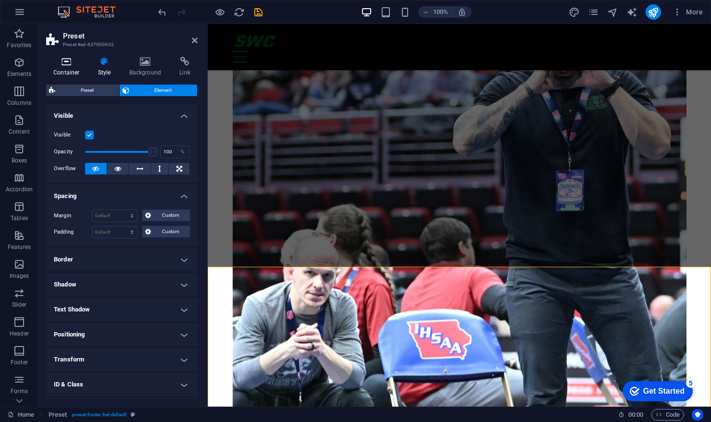
click at [64, 64] on icon at bounding box center [66, 62] width 41 height 10
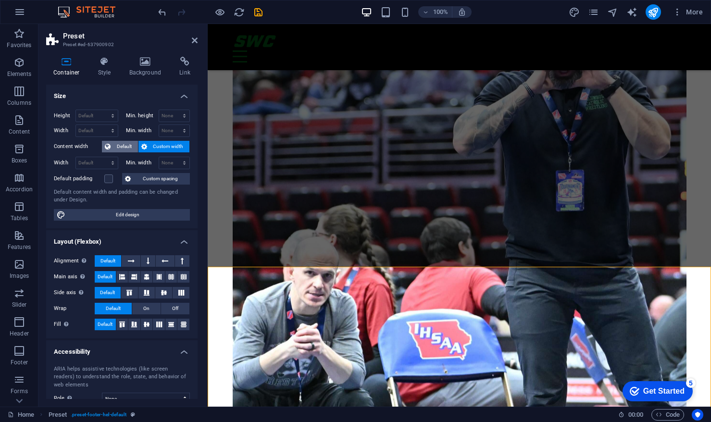
click at [122, 143] on span "Default" at bounding box center [125, 147] width 22 height 12
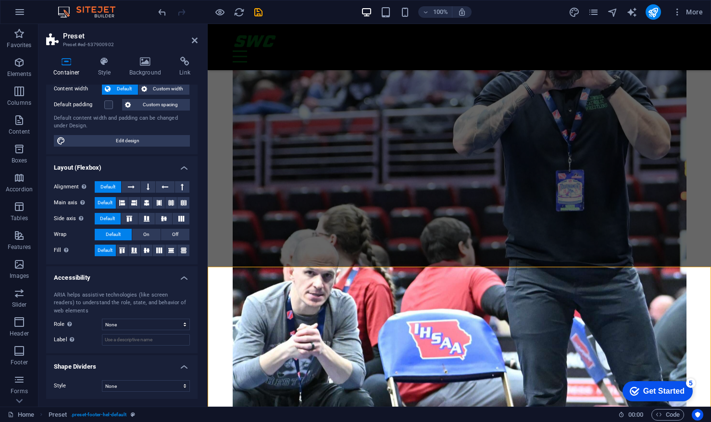
scroll to position [58, 0]
click at [99, 64] on icon at bounding box center [104, 62] width 27 height 10
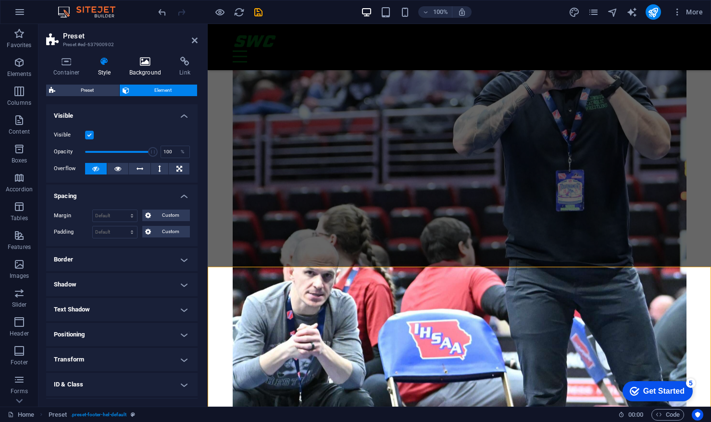
click at [145, 67] on h4 "Background" at bounding box center [147, 67] width 51 height 20
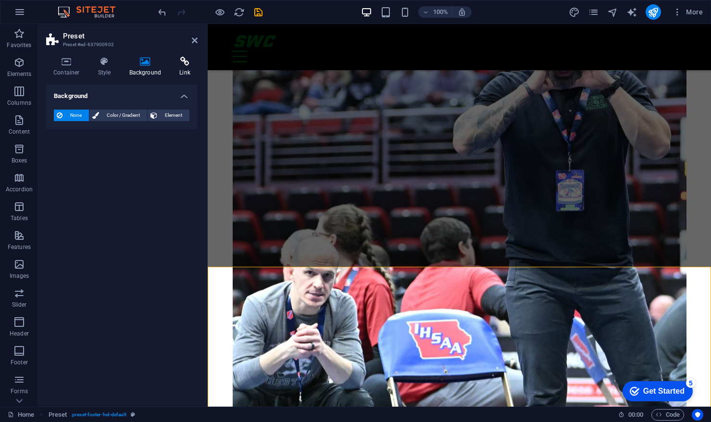
click at [186, 63] on icon at bounding box center [184, 62] width 25 height 10
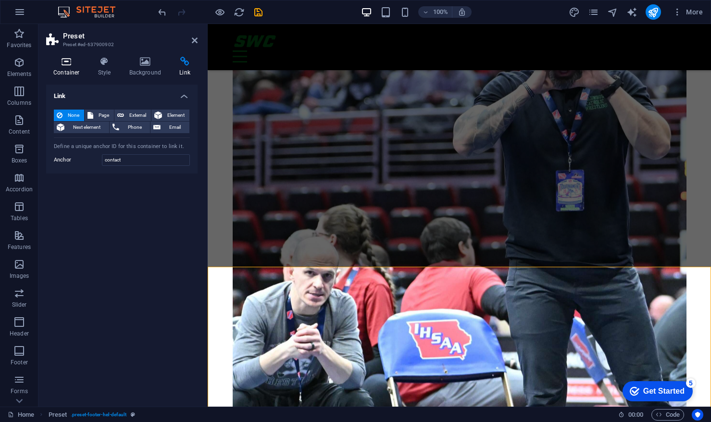
click at [67, 66] on h4 "Container" at bounding box center [68, 67] width 45 height 20
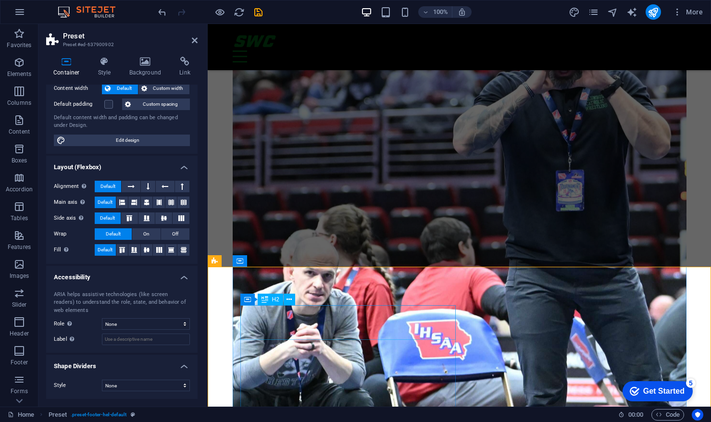
scroll to position [2479, 0]
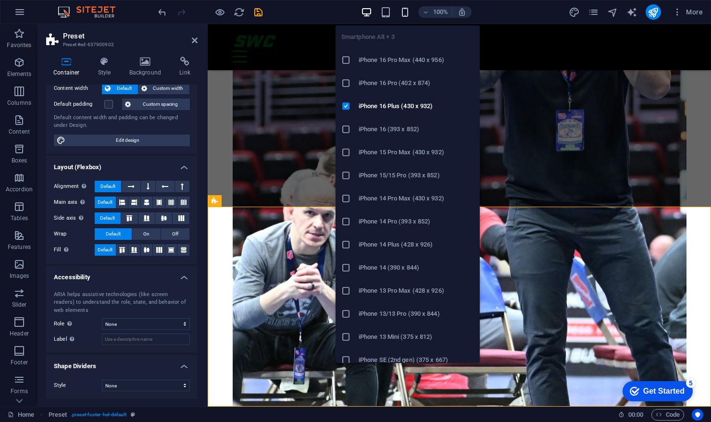
click at [406, 10] on icon "button" at bounding box center [405, 12] width 11 height 11
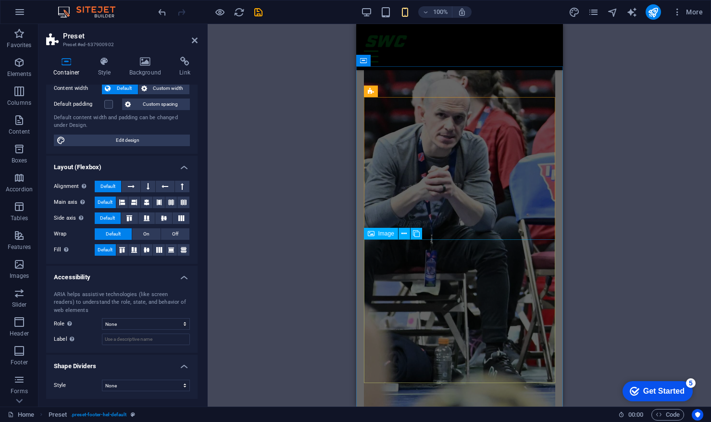
scroll to position [2229, 0]
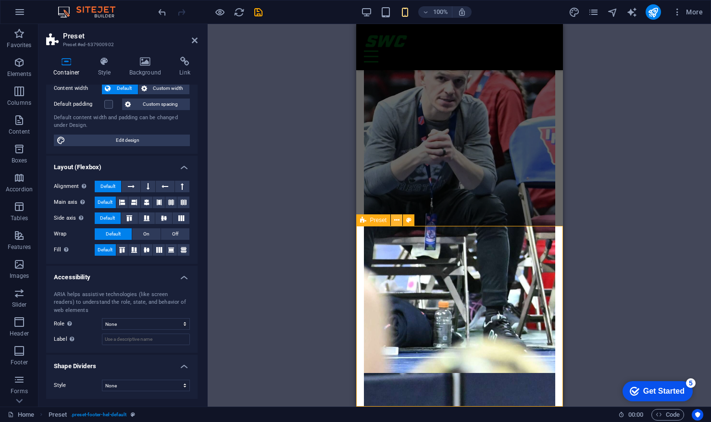
click at [397, 221] on icon at bounding box center [396, 220] width 5 height 10
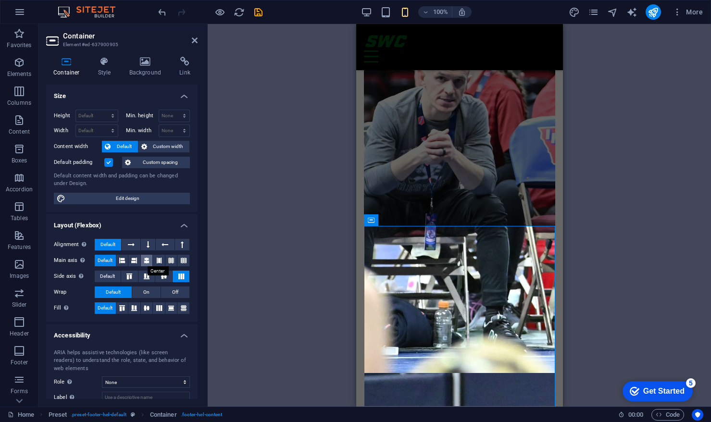
click at [147, 261] on icon at bounding box center [147, 261] width 6 height 12
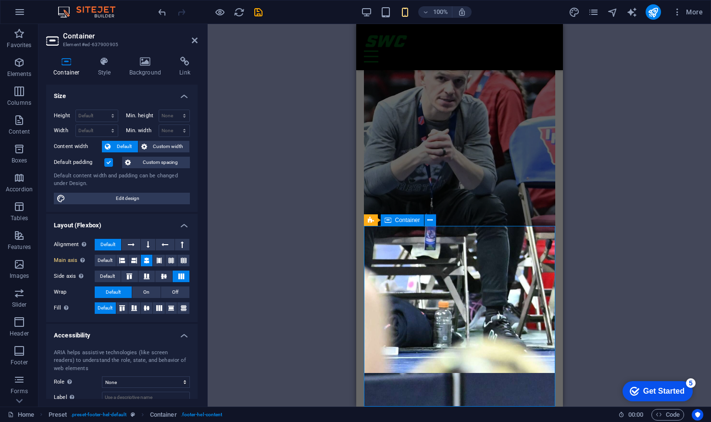
click at [165, 274] on icon at bounding box center [164, 277] width 12 height 6
click at [147, 246] on icon at bounding box center [148, 245] width 3 height 12
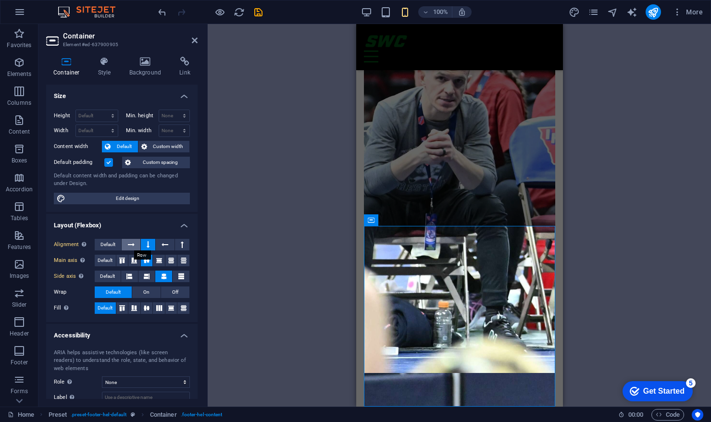
click at [128, 241] on icon at bounding box center [131, 245] width 7 height 12
click at [165, 246] on icon at bounding box center [165, 245] width 7 height 12
click at [177, 246] on button at bounding box center [182, 245] width 14 height 12
click at [150, 247] on button at bounding box center [148, 245] width 14 height 12
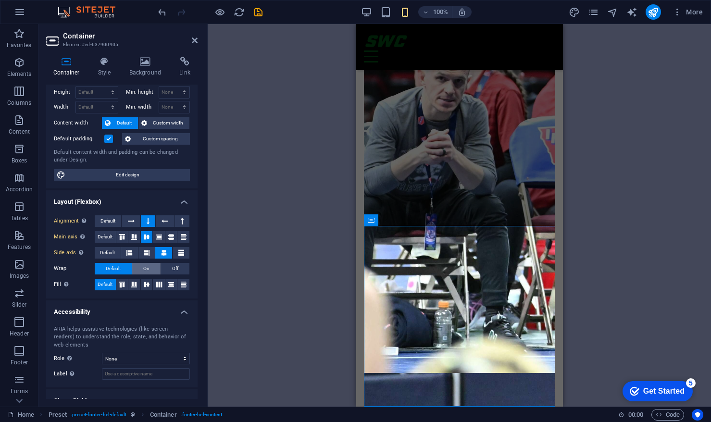
scroll to position [0, 0]
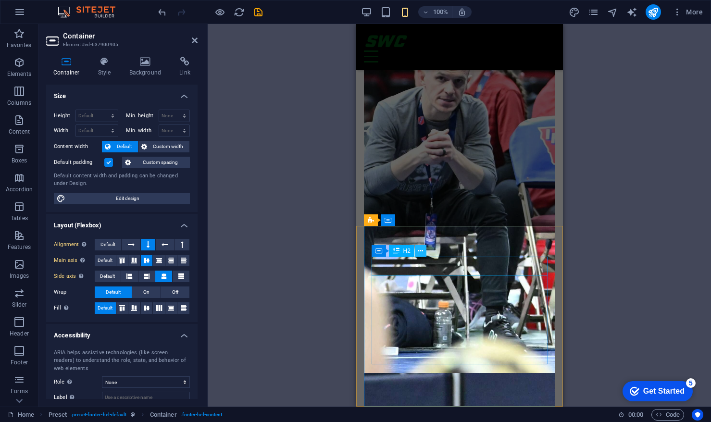
click at [422, 253] on icon at bounding box center [420, 251] width 5 height 10
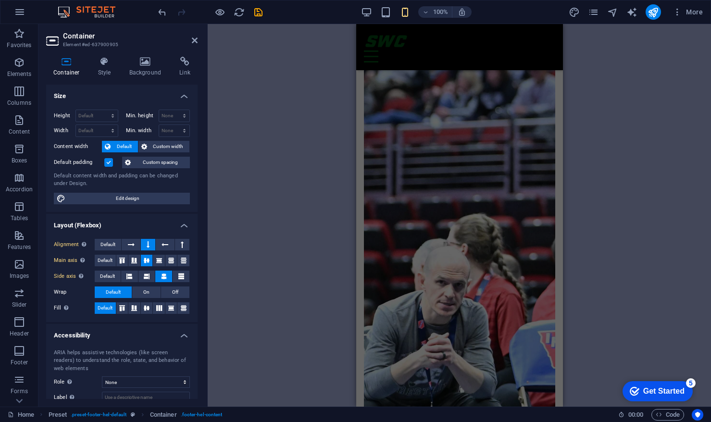
scroll to position [2229, 0]
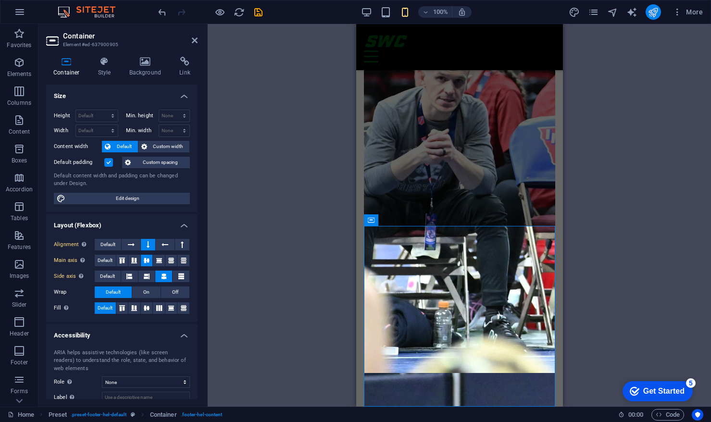
click at [652, 14] on icon "publish" at bounding box center [653, 12] width 11 height 11
